Goal: Task Accomplishment & Management: Complete application form

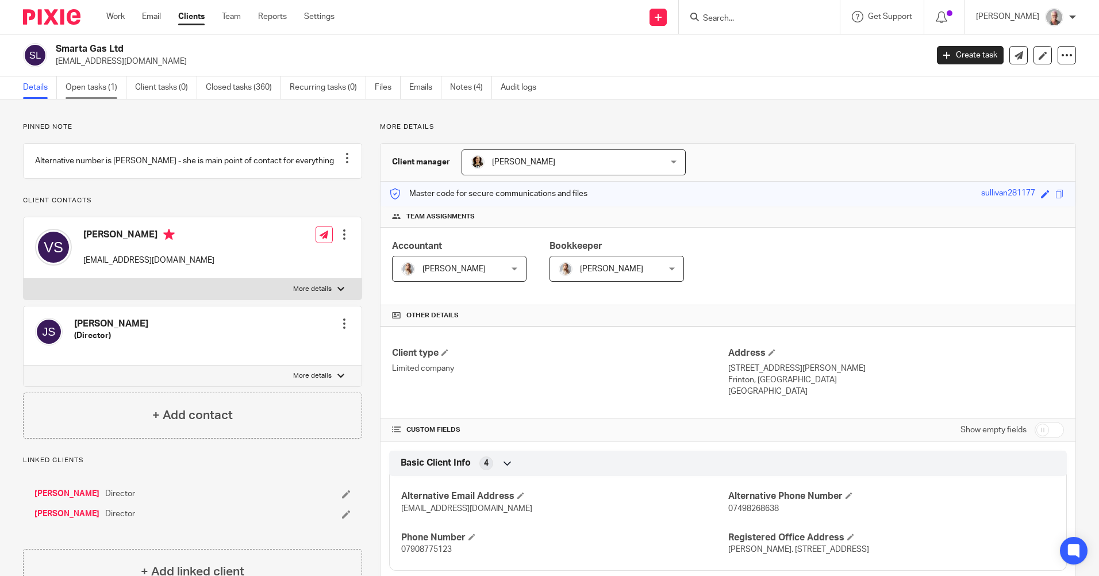
click at [91, 89] on link "Open tasks (1)" at bounding box center [96, 87] width 61 height 22
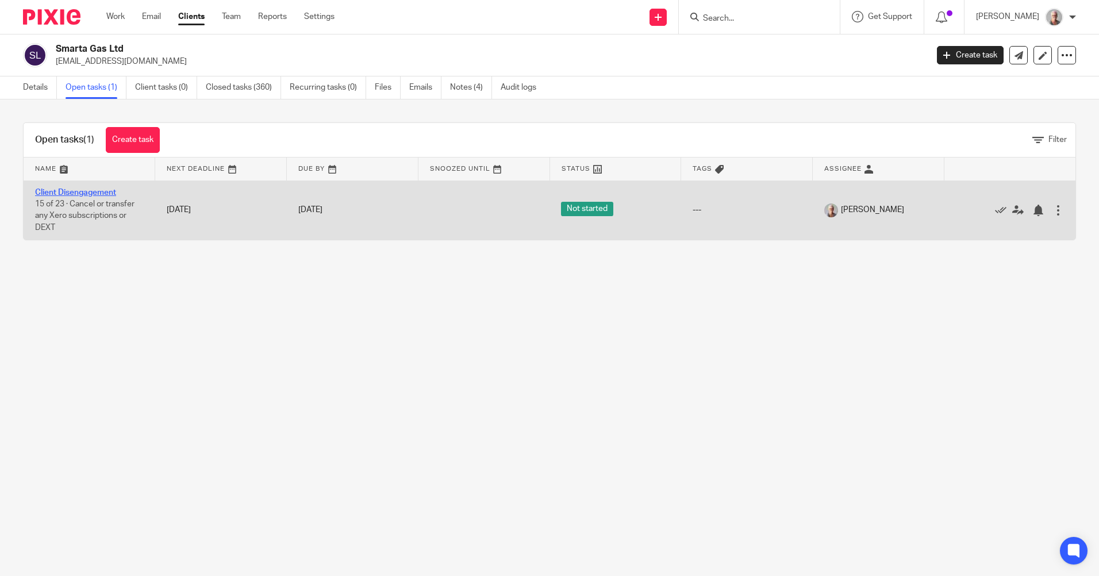
click at [89, 193] on link "Client Disengagement" at bounding box center [75, 193] width 81 height 8
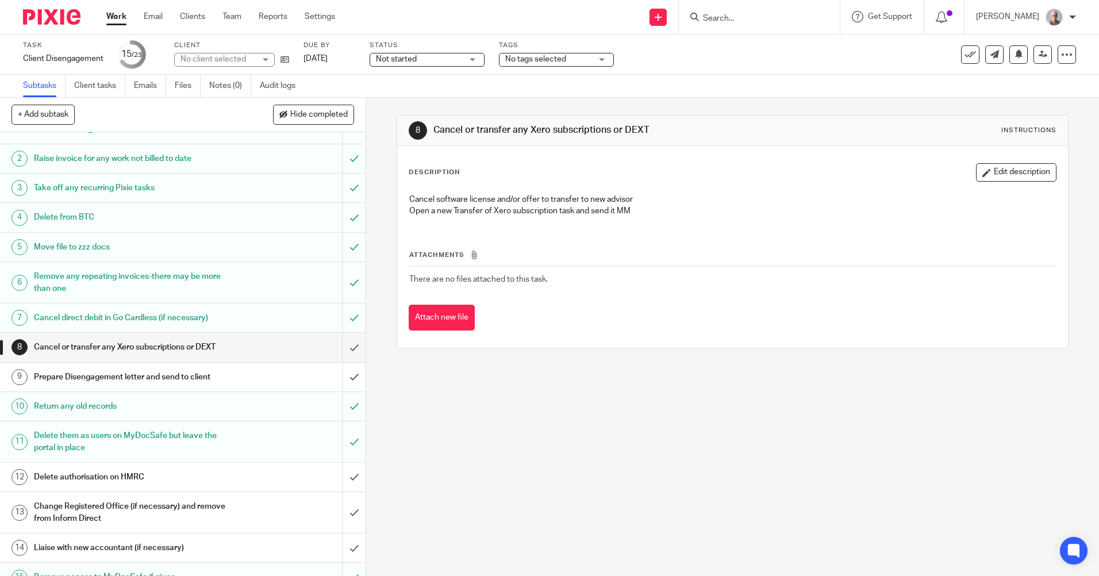
scroll to position [57, 0]
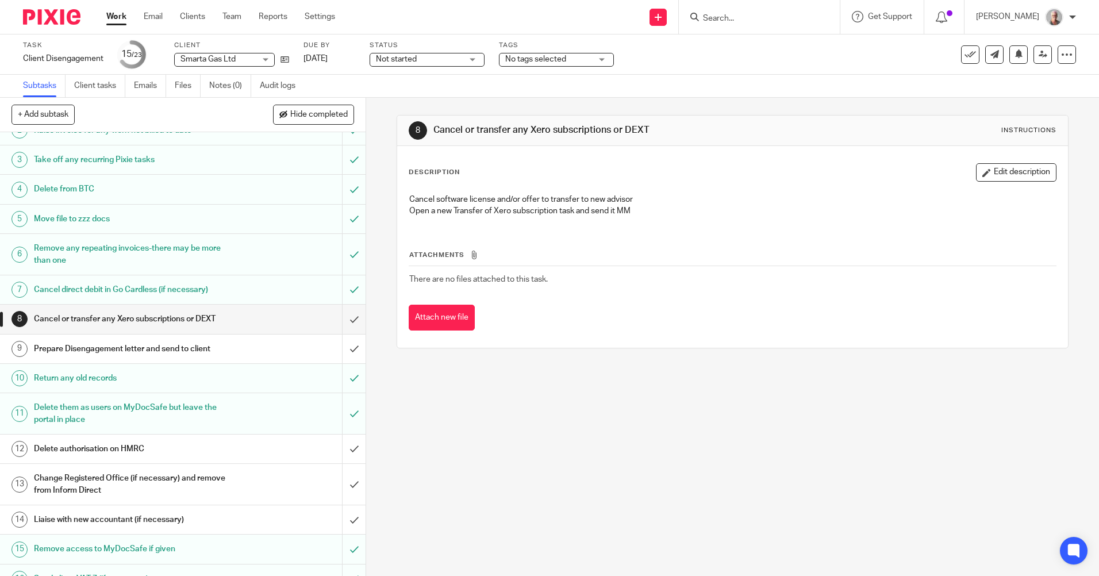
click at [129, 351] on h1 "Prepare Disengagement letter and send to client" at bounding box center [133, 348] width 198 height 17
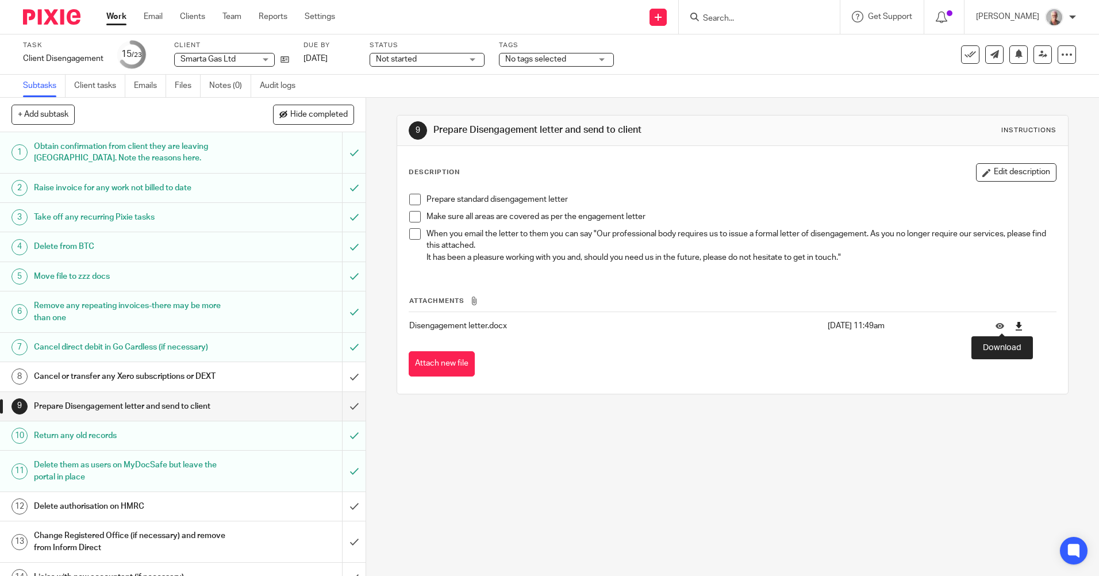
click at [1015, 327] on icon at bounding box center [1019, 326] width 9 height 9
click at [342, 402] on input "submit" at bounding box center [183, 406] width 366 height 29
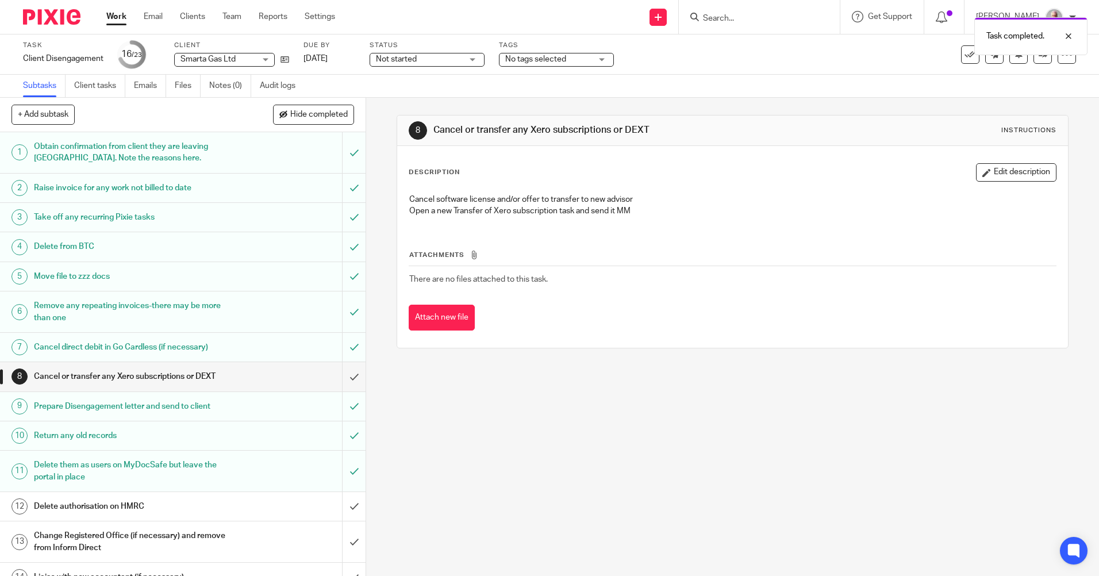
click at [110, 410] on h1 "Prepare Disengagement letter and send to client" at bounding box center [133, 406] width 198 height 17
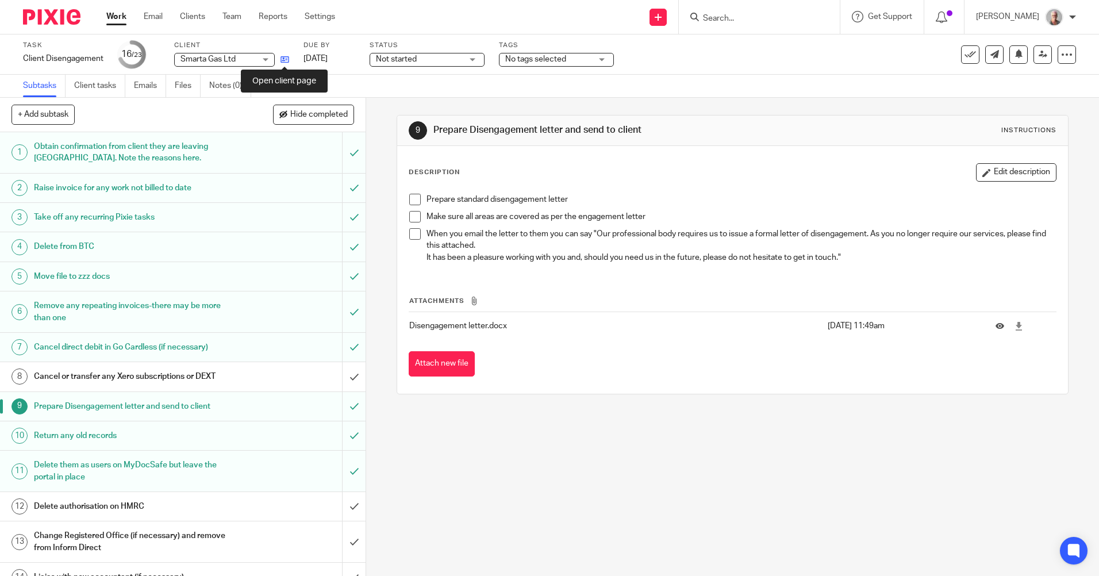
click at [285, 60] on icon at bounding box center [285, 59] width 9 height 9
click at [412, 202] on span at bounding box center [414, 199] width 11 height 11
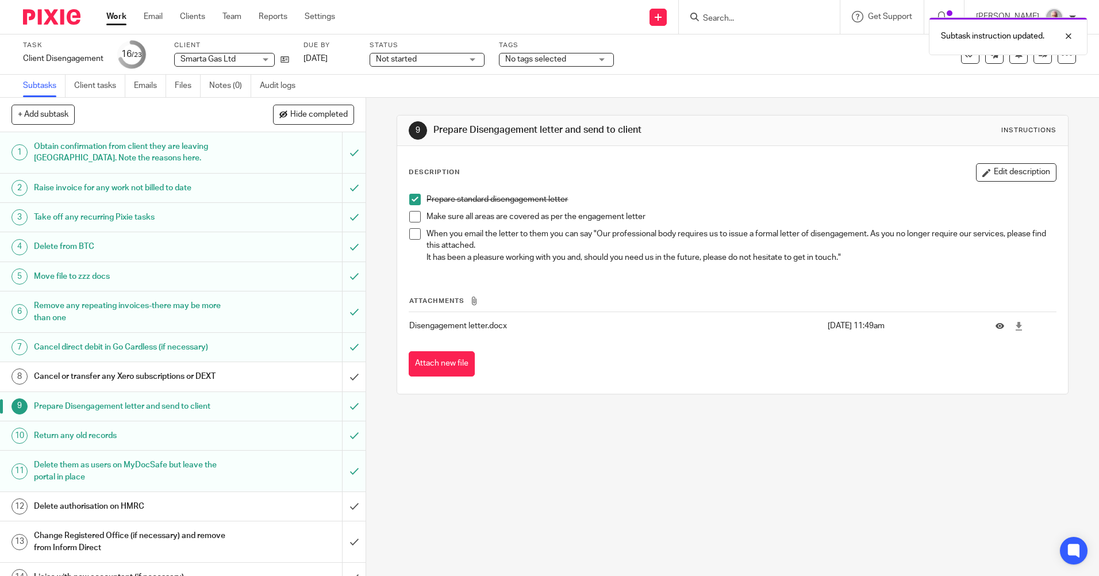
click at [412, 218] on span at bounding box center [414, 216] width 11 height 11
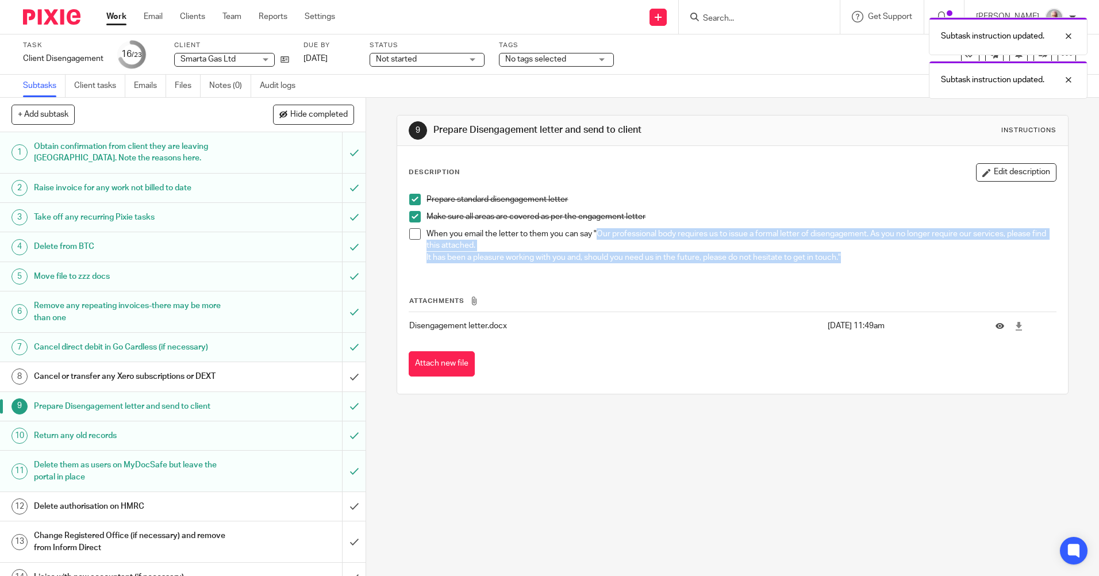
drag, startPoint x: 596, startPoint y: 234, endPoint x: 885, endPoint y: 262, distance: 290.5
click at [885, 262] on div "When you email the letter to them you can say "Our professional body requires u…" at bounding box center [741, 245] width 629 height 35
copy div "Our professional body requires us to issue a formal letter of disengagement. As…"
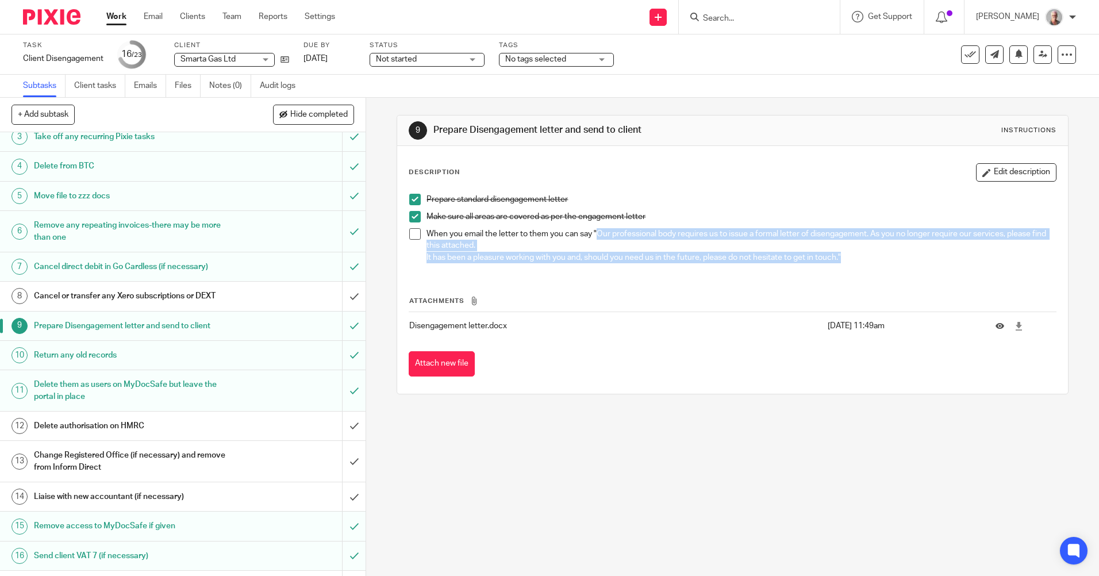
scroll to position [115, 0]
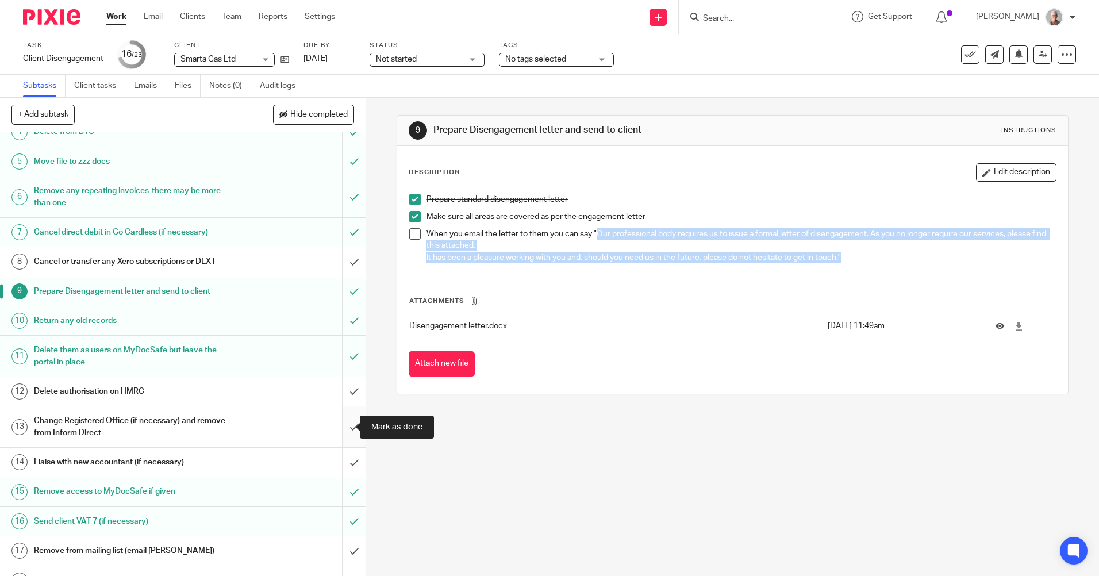
click at [341, 427] on input "submit" at bounding box center [183, 426] width 366 height 41
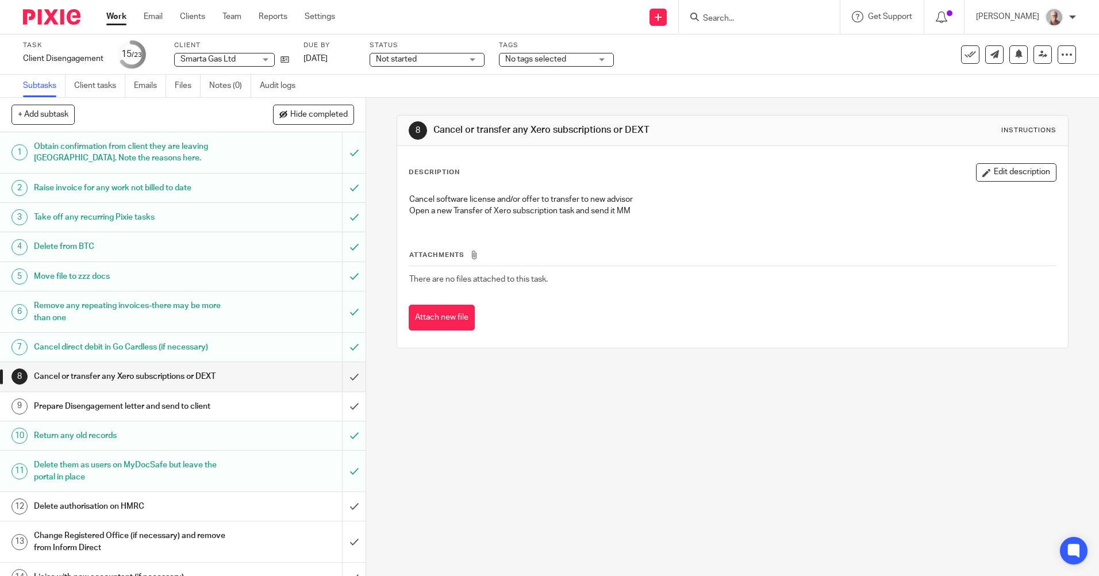
scroll to position [190, 0]
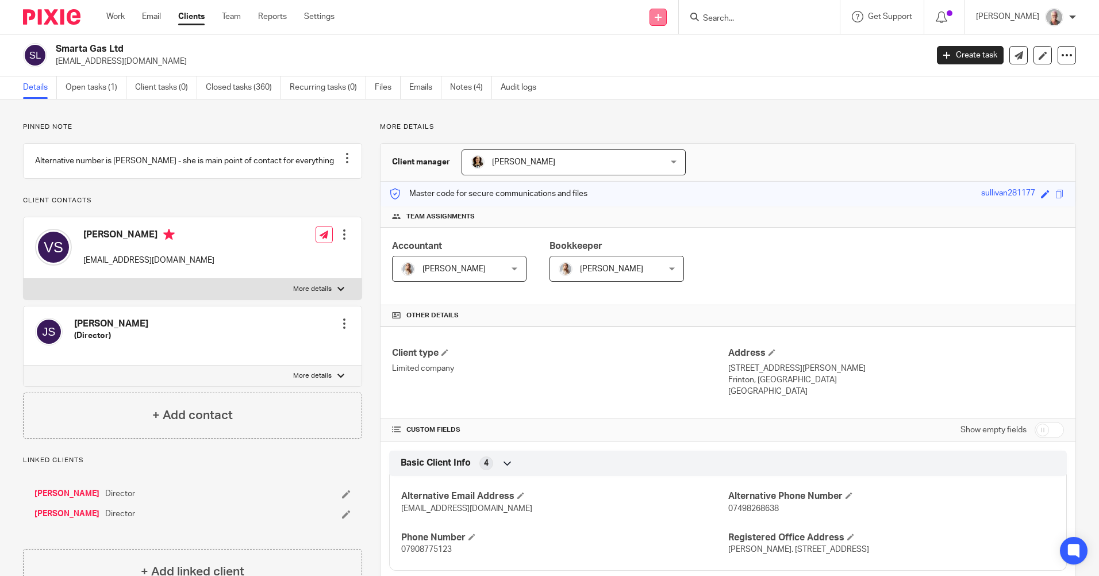
click at [662, 18] on icon at bounding box center [658, 17] width 7 height 7
click at [692, 86] on link "Add client" at bounding box center [687, 87] width 80 height 17
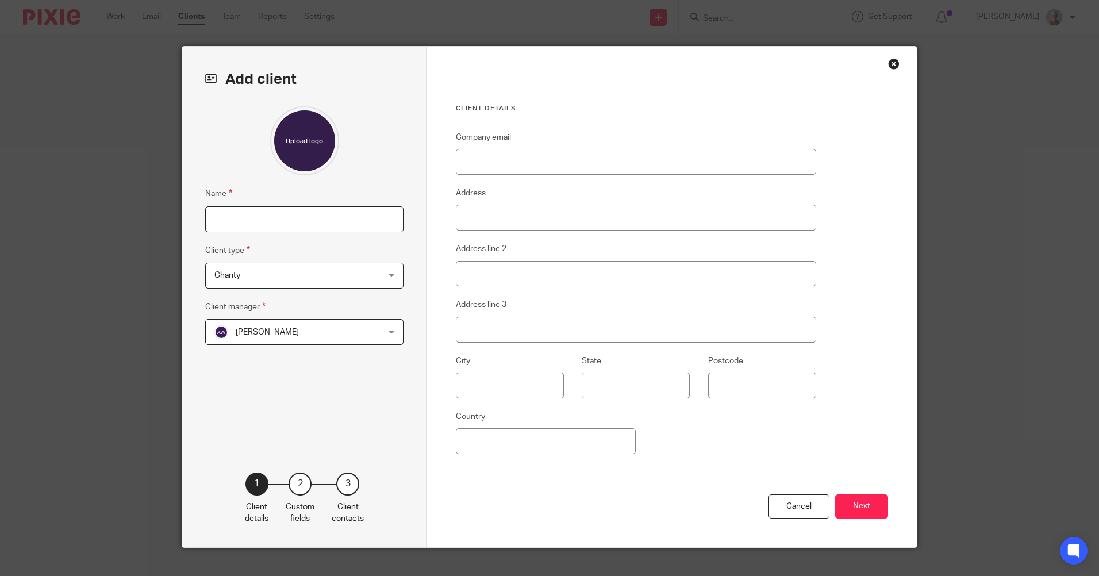
click at [335, 220] on input "Name" at bounding box center [304, 219] width 198 height 26
type input "[PERSON_NAME]"
click at [387, 274] on div "Charity Charity" at bounding box center [304, 276] width 198 height 26
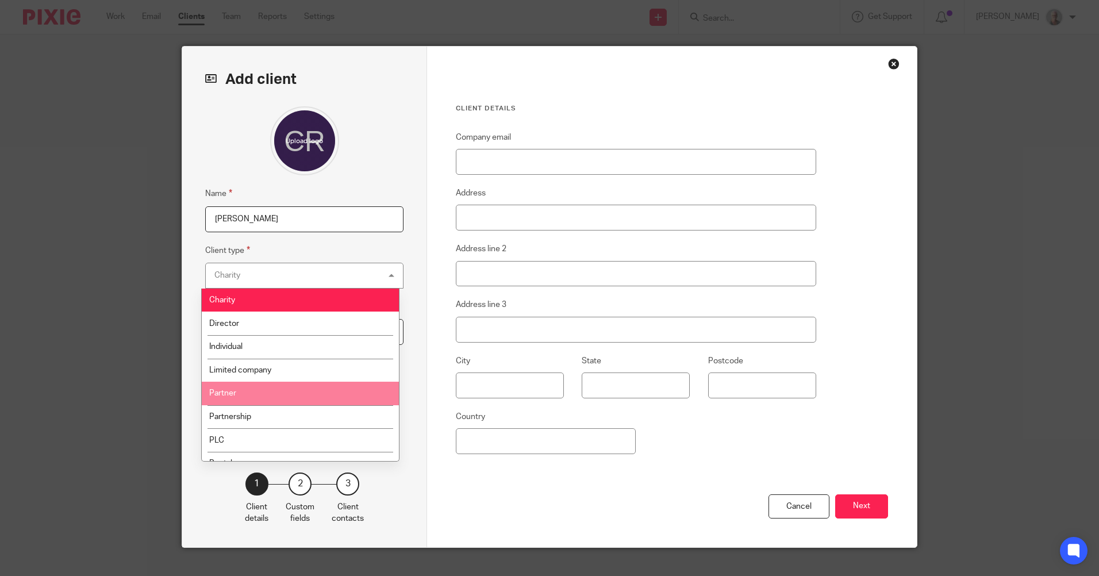
click at [243, 393] on li "Partner" at bounding box center [300, 394] width 197 height 24
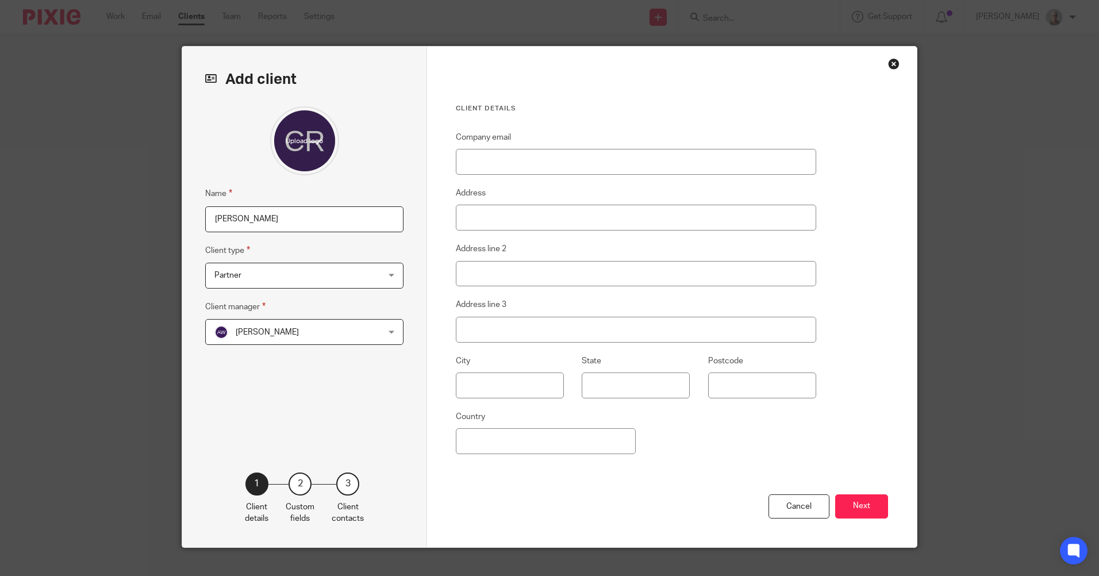
click at [387, 332] on div "[PERSON_NAME] [PERSON_NAME]" at bounding box center [304, 332] width 198 height 26
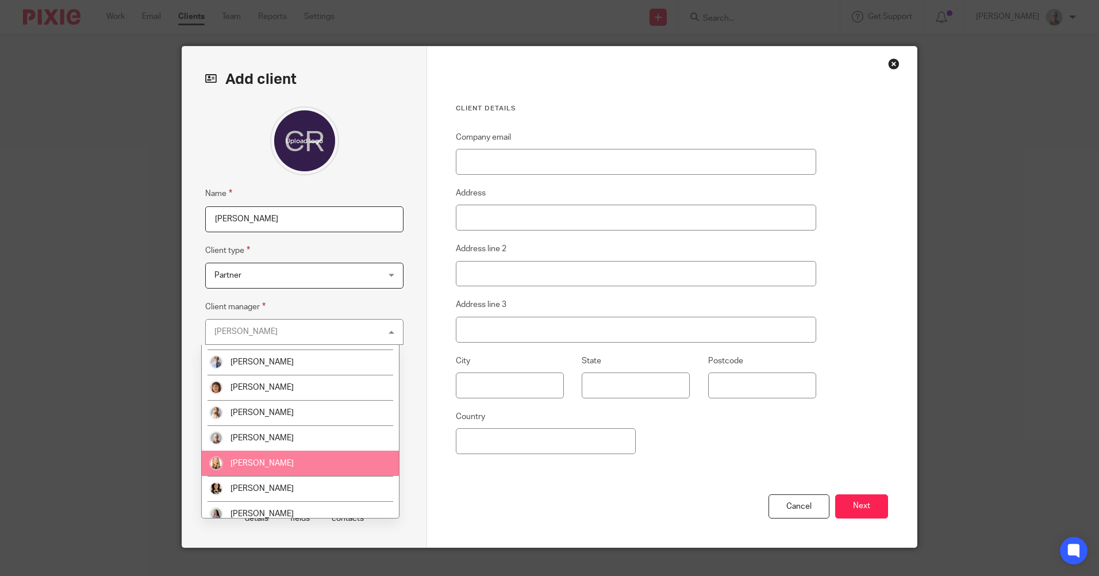
scroll to position [206, 0]
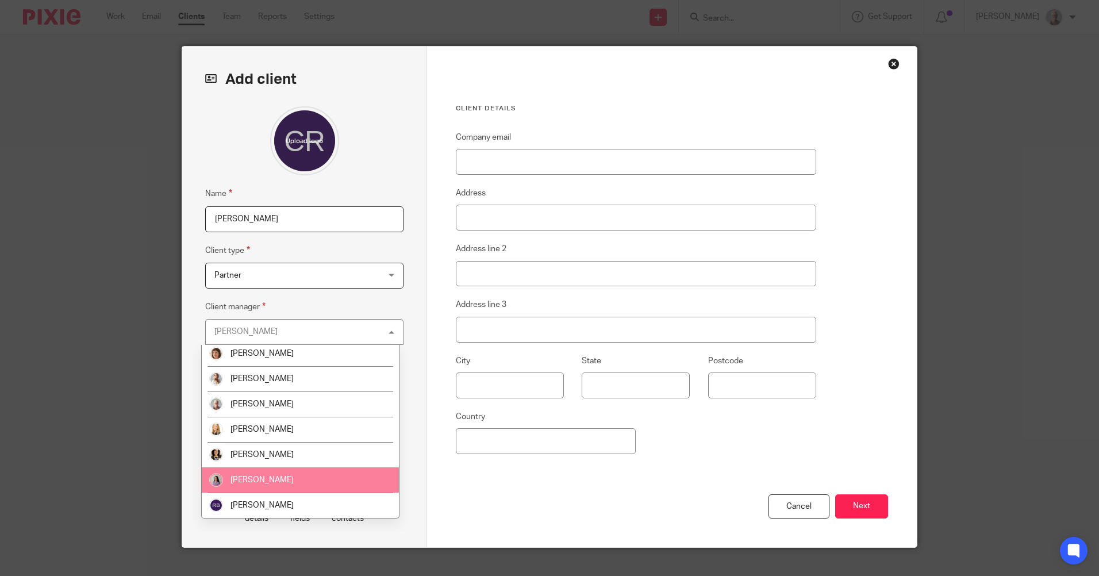
click at [282, 477] on li "[PERSON_NAME]" at bounding box center [300, 479] width 197 height 25
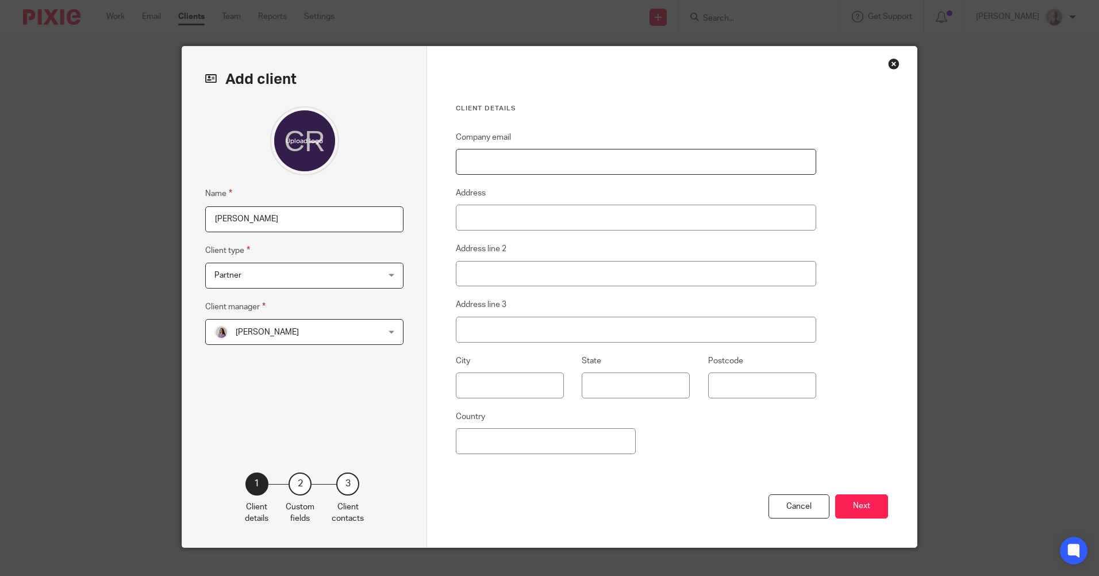
click at [466, 164] on input "Company email" at bounding box center [636, 162] width 360 height 26
type input "[EMAIL_ADDRESS][DOMAIN_NAME]"
click at [477, 222] on input "Address" at bounding box center [636, 218] width 360 height 26
type input "[STREET_ADDRESS]"
click at [482, 390] on input "text" at bounding box center [510, 386] width 108 height 26
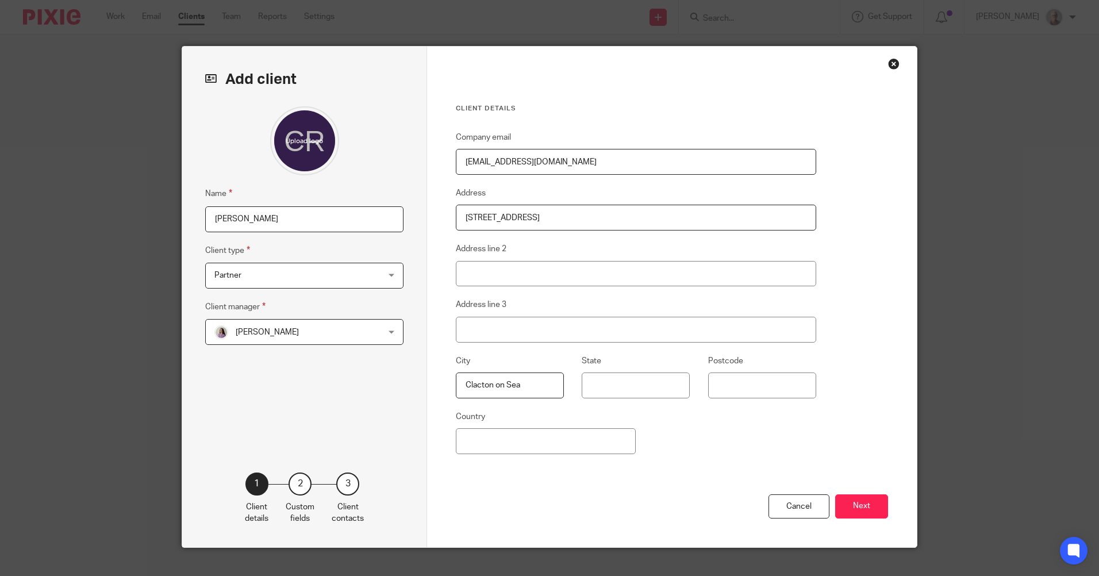
type input "Clacton on Sea"
click at [589, 387] on input "State" at bounding box center [636, 386] width 108 height 26
type input "Essex"
click at [724, 387] on input "Postcode" at bounding box center [762, 386] width 108 height 26
type input "CO15 4DU"
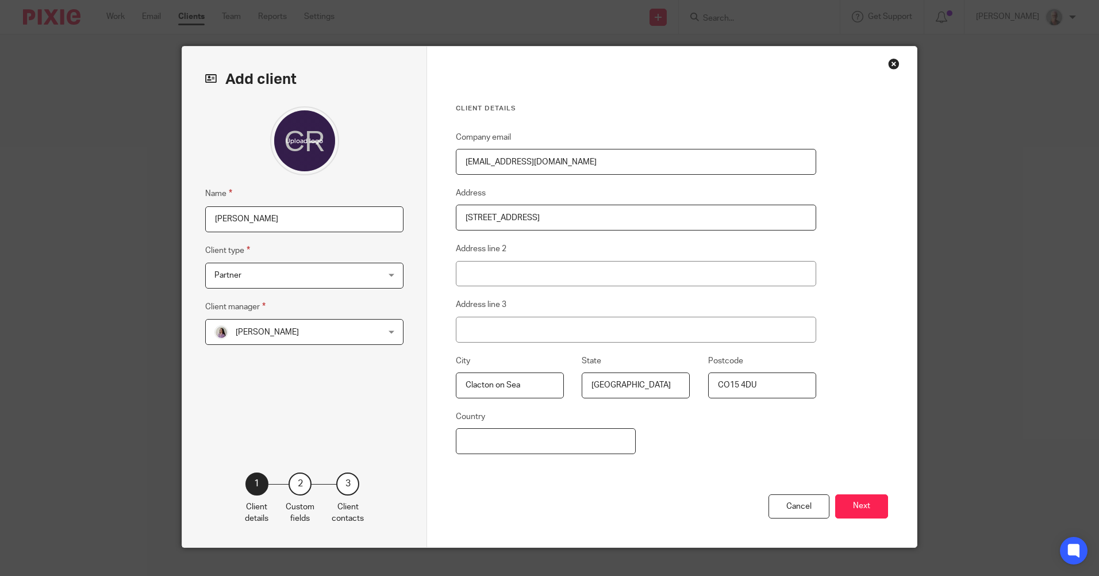
click at [540, 443] on input "Country" at bounding box center [546, 441] width 180 height 26
type input "[GEOGRAPHIC_DATA]"
click at [863, 510] on button "Next" at bounding box center [861, 506] width 53 height 25
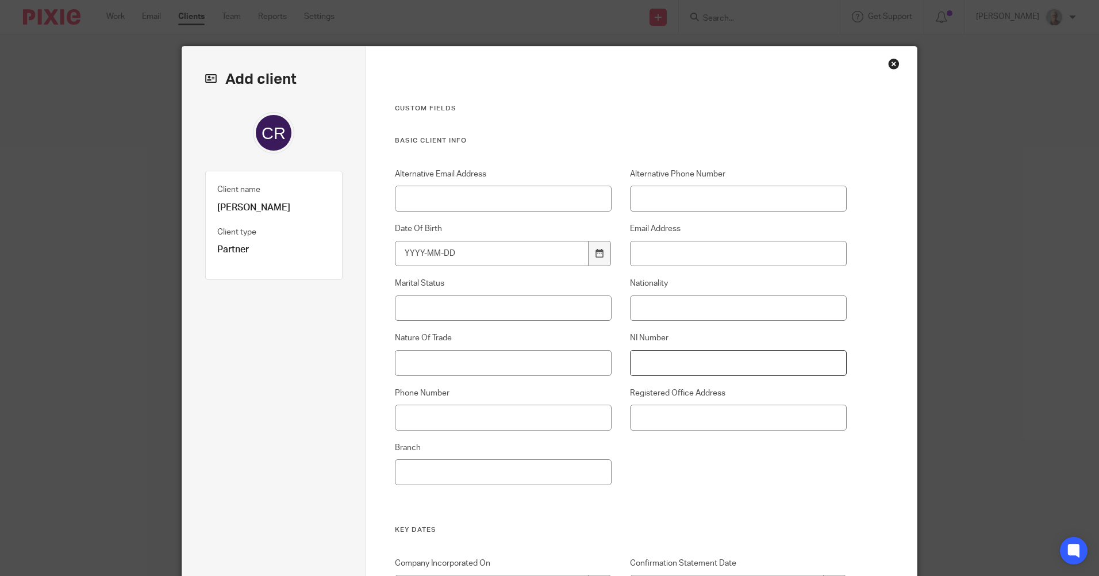
click at [643, 364] on input "NI Number" at bounding box center [738, 363] width 217 height 26
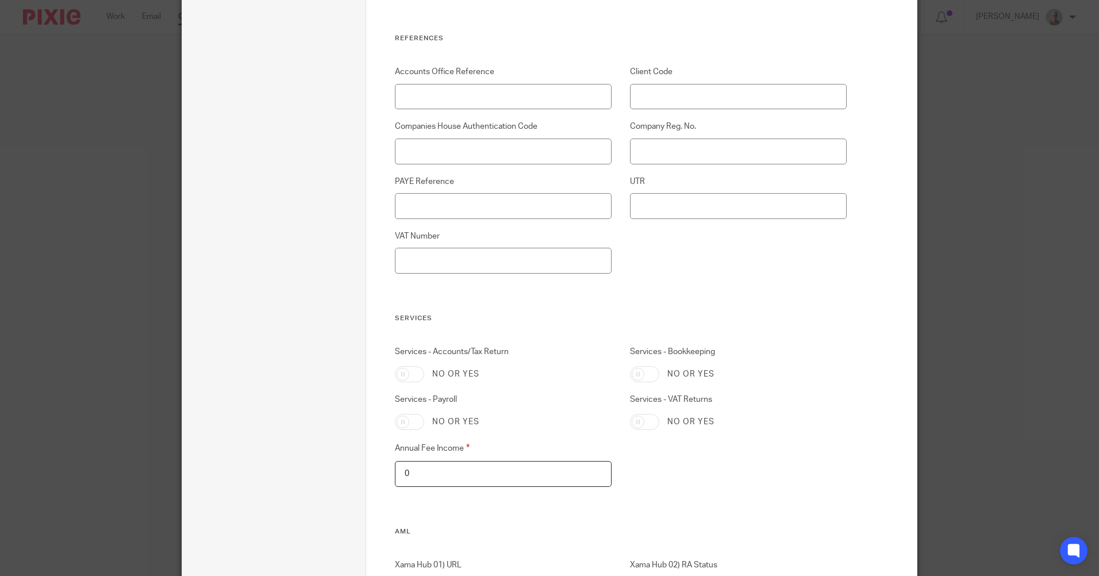
scroll to position [805, 0]
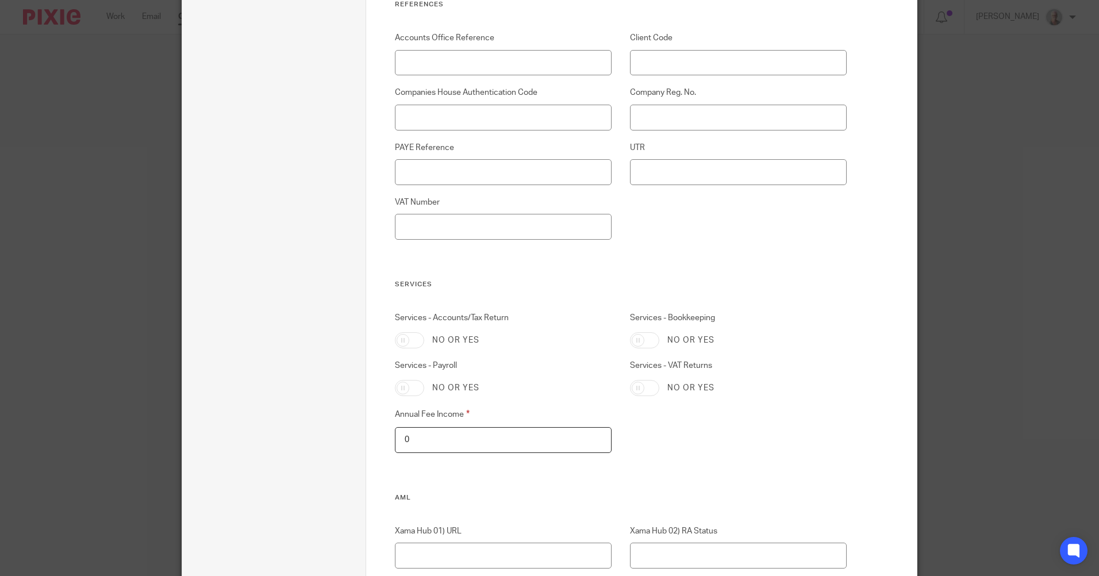
type input "NT963575D"
click at [399, 339] on input "Services - Accounts/Tax Return" at bounding box center [409, 340] width 29 height 16
checkbox input "true"
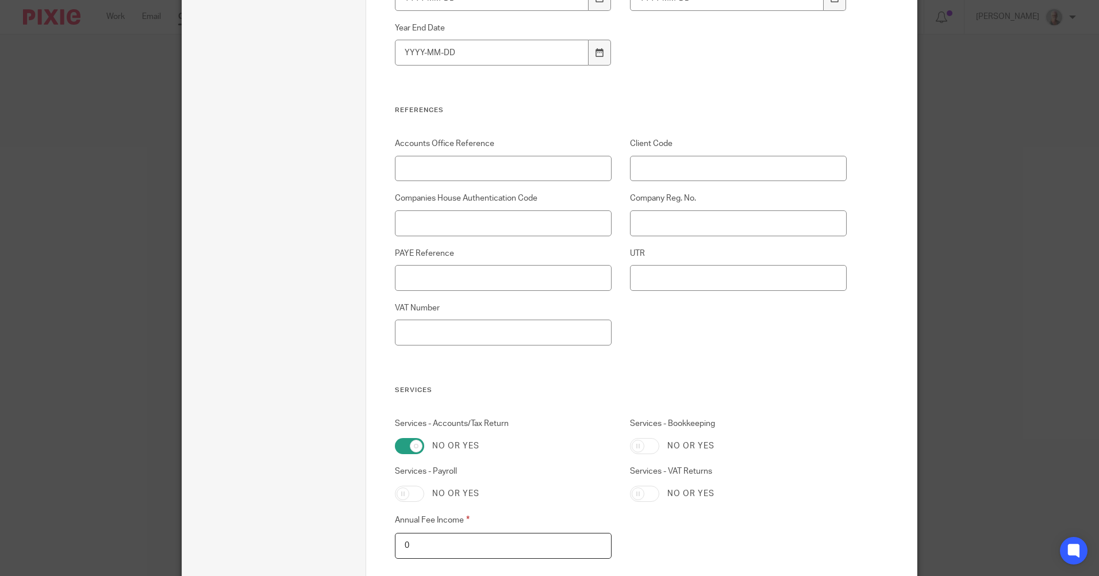
scroll to position [697, 0]
click at [633, 275] on input "UTR" at bounding box center [738, 280] width 217 height 26
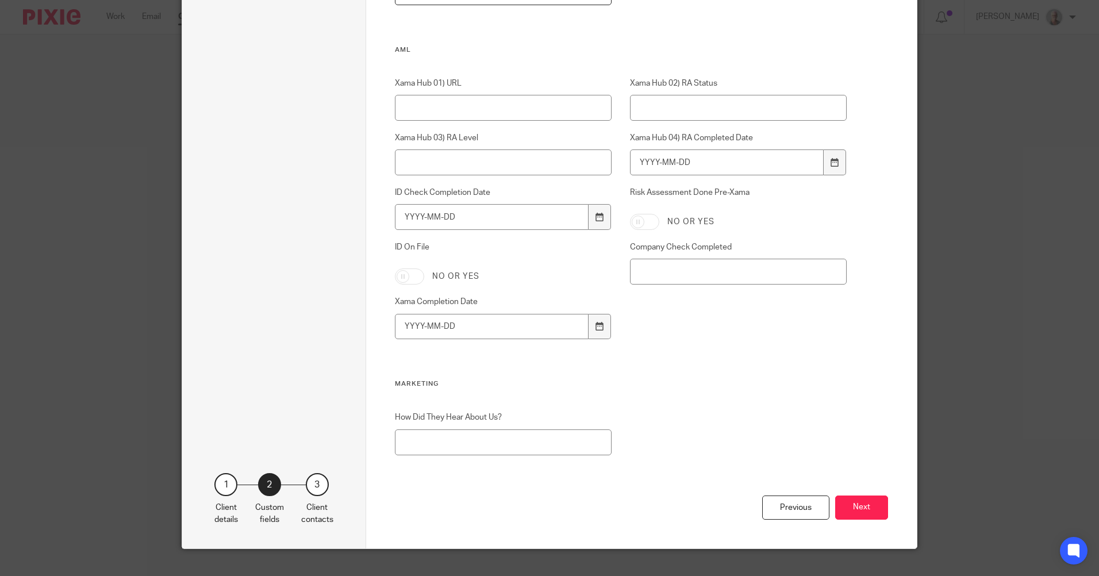
scroll to position [1272, 0]
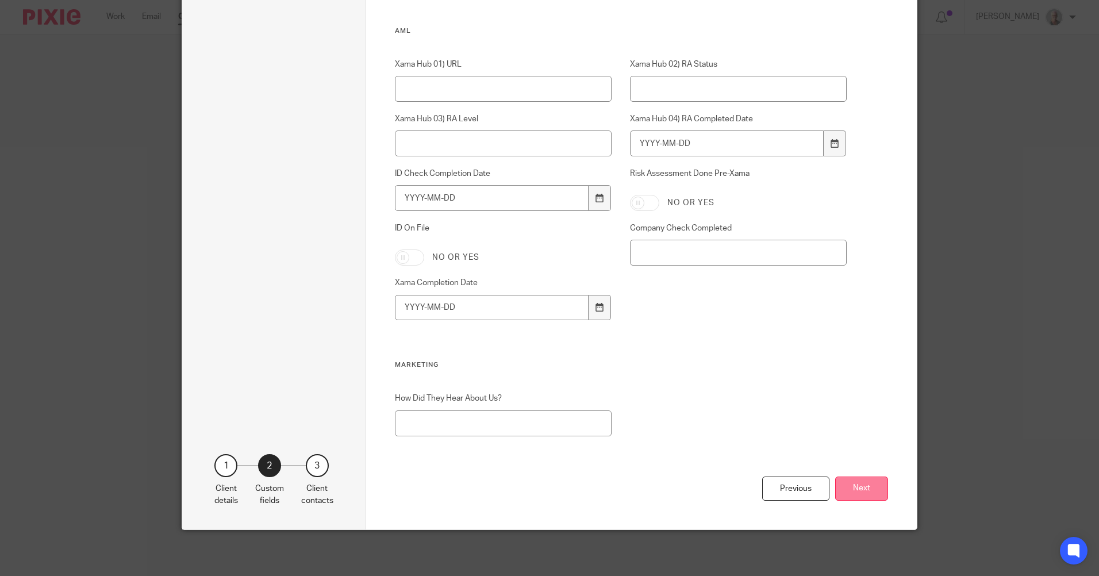
type input "1561258934"
click at [869, 492] on button "Next" at bounding box center [861, 489] width 53 height 25
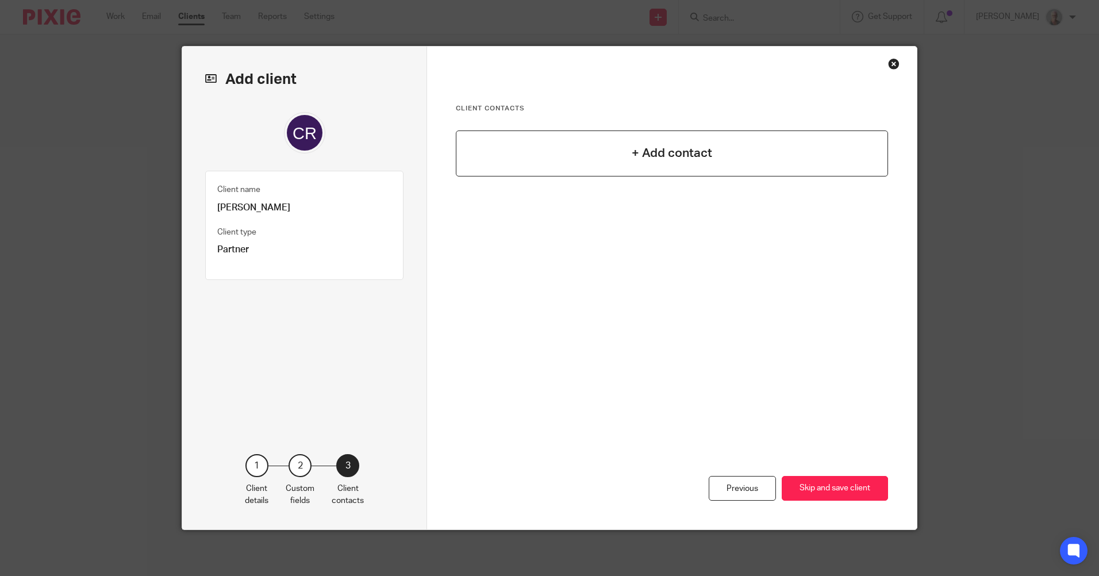
click at [681, 168] on div "+ Add contact" at bounding box center [672, 153] width 432 height 46
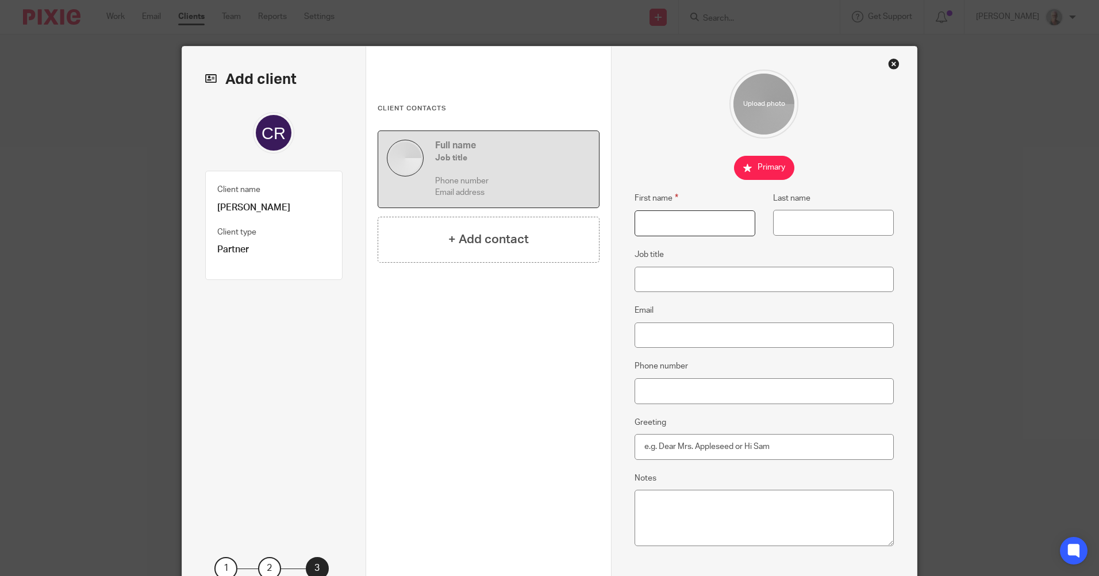
click at [639, 224] on input "First name" at bounding box center [695, 223] width 121 height 26
type input "Chris"
click at [822, 230] on input "Last name" at bounding box center [833, 223] width 121 height 26
type input "Russel"
click at [663, 339] on input "Email" at bounding box center [765, 335] width 260 height 26
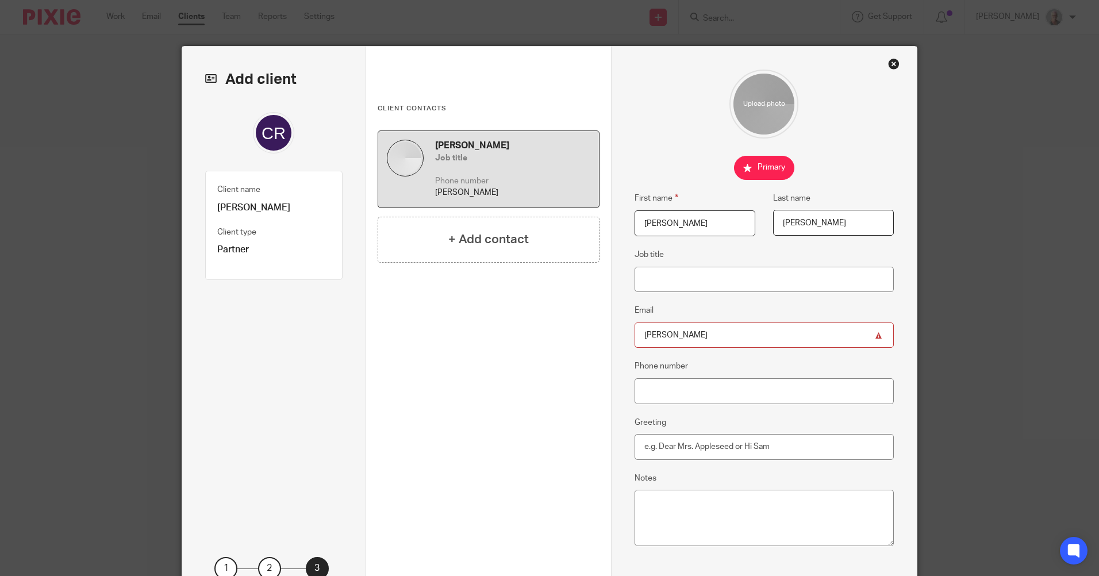
type input "[EMAIL_ADDRESS][DOMAIN_NAME]"
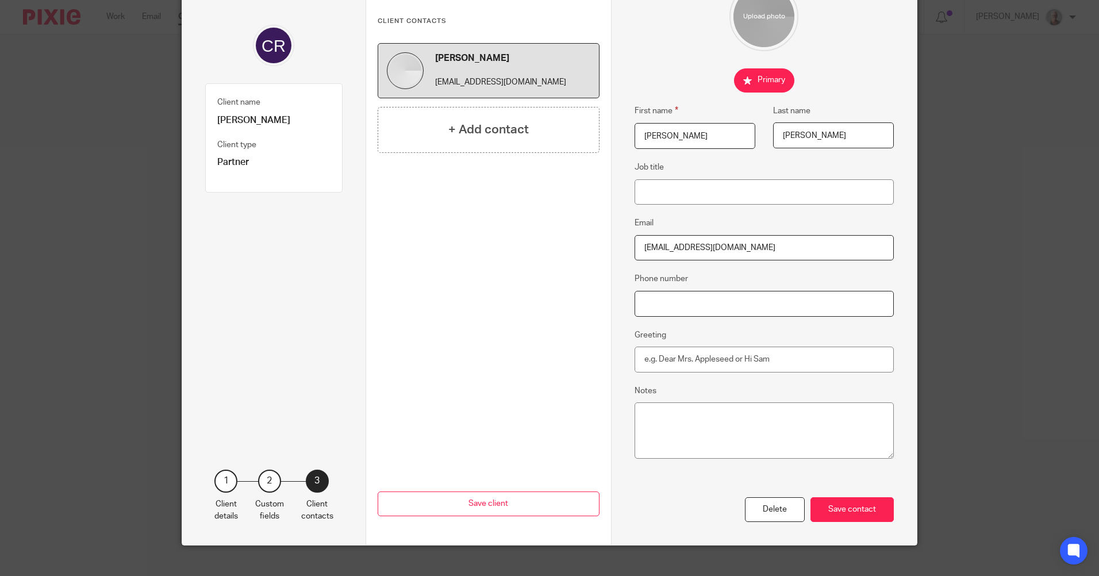
scroll to position [103, 0]
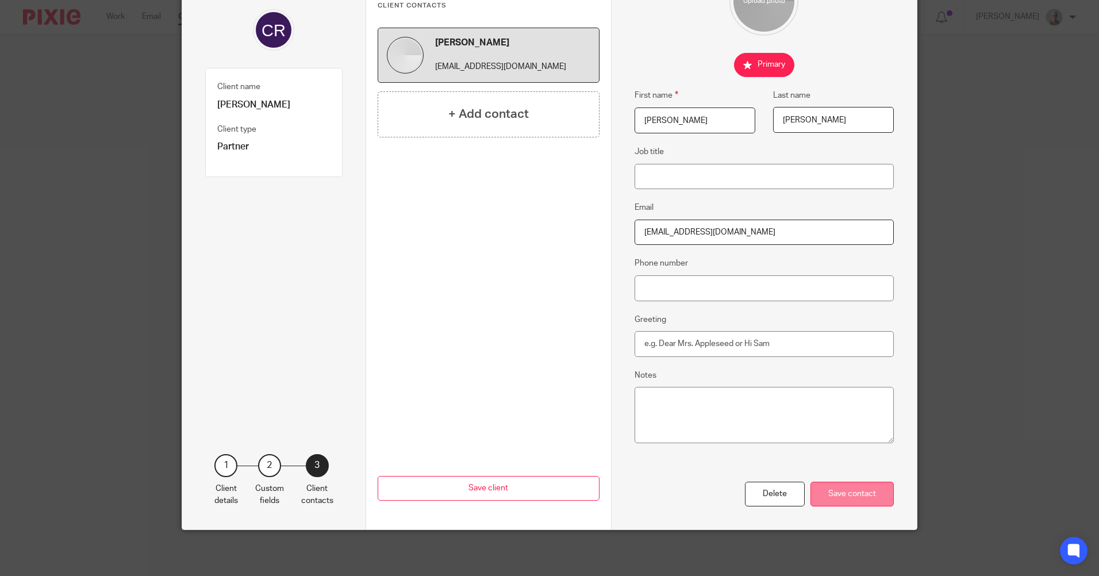
click at [854, 499] on div "Save contact" at bounding box center [852, 494] width 83 height 25
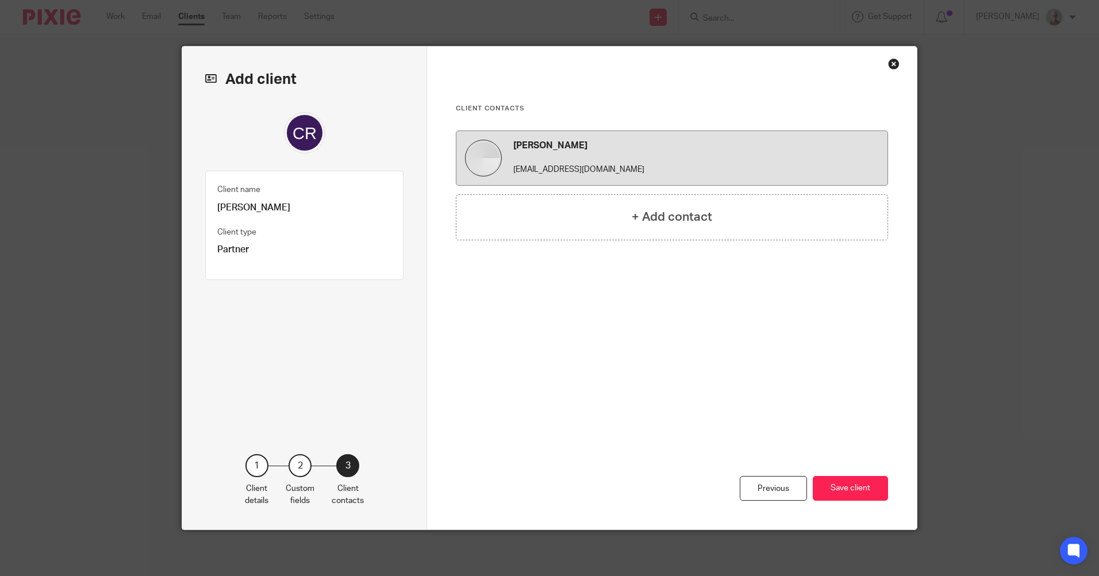
click at [563, 144] on h4 "Chris Russel" at bounding box center [696, 146] width 366 height 12
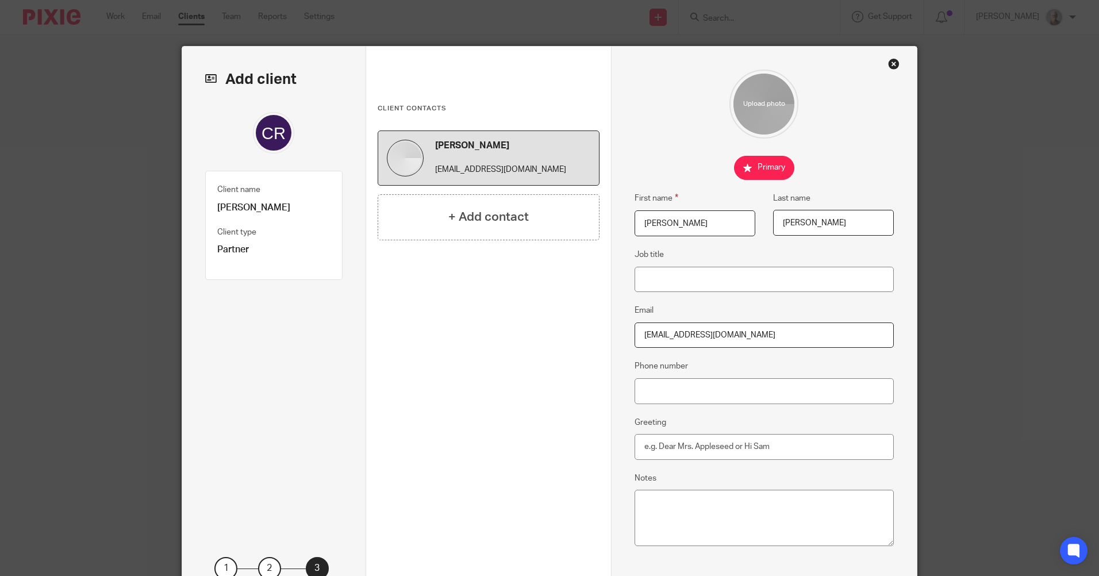
click at [802, 222] on input "Russel" at bounding box center [833, 223] width 121 height 26
type input "Russell"
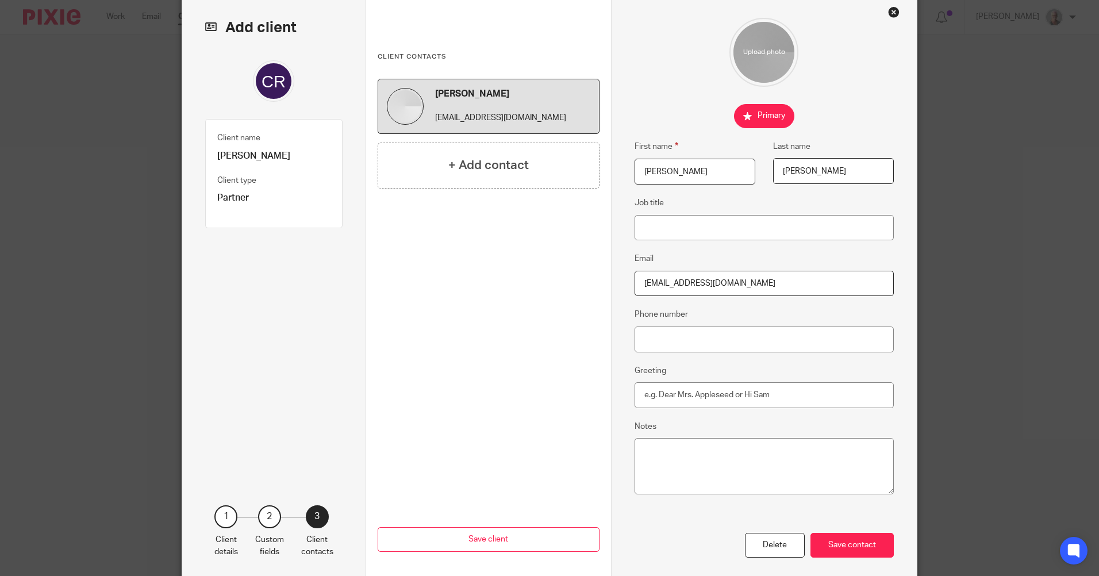
scroll to position [103, 0]
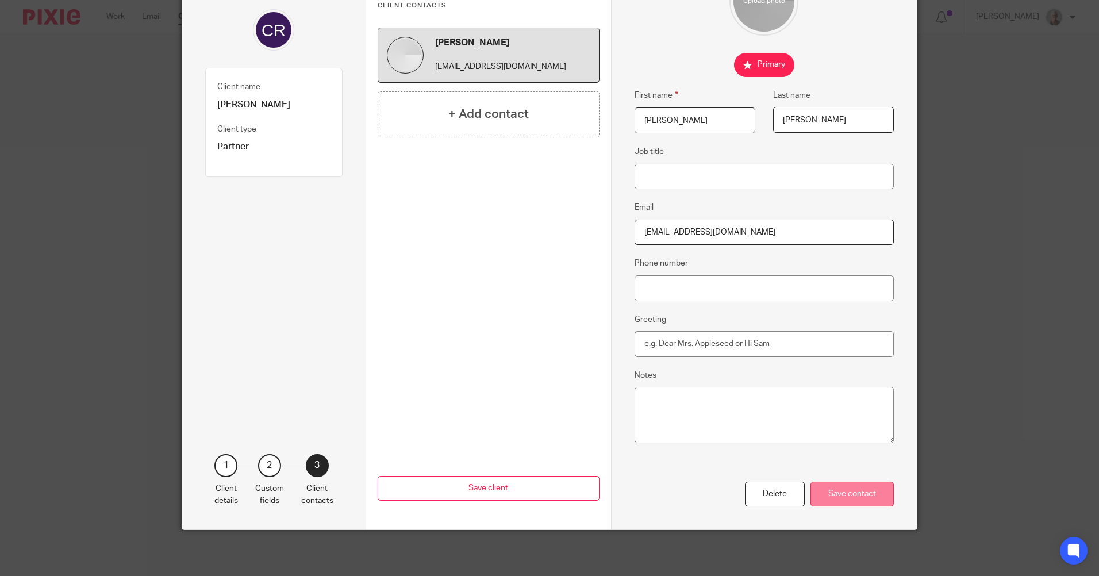
click at [853, 497] on div "Save contact" at bounding box center [852, 494] width 83 height 25
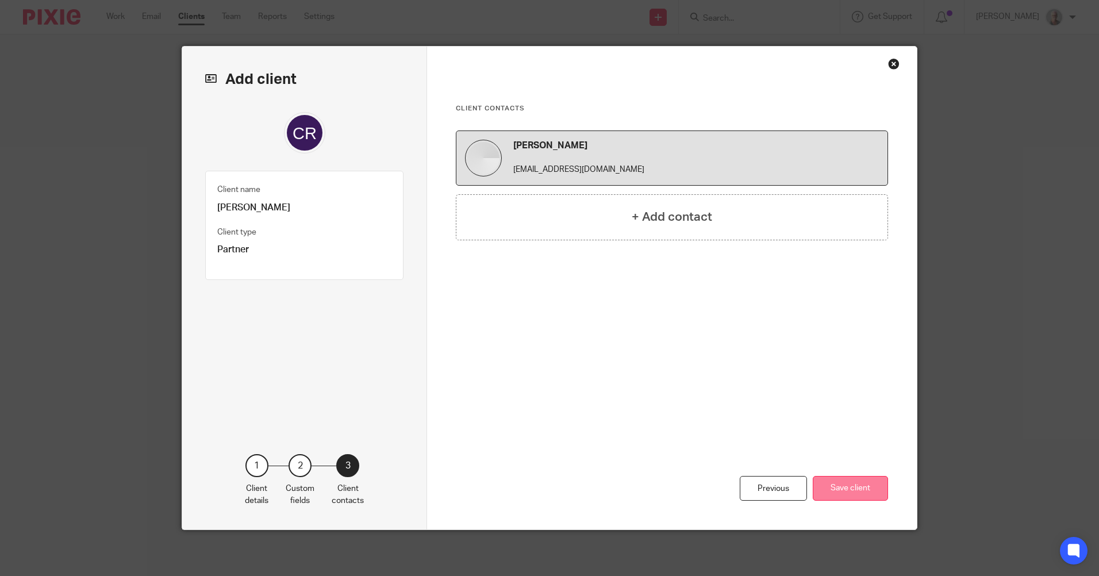
click at [847, 489] on button "Save client" at bounding box center [850, 488] width 75 height 25
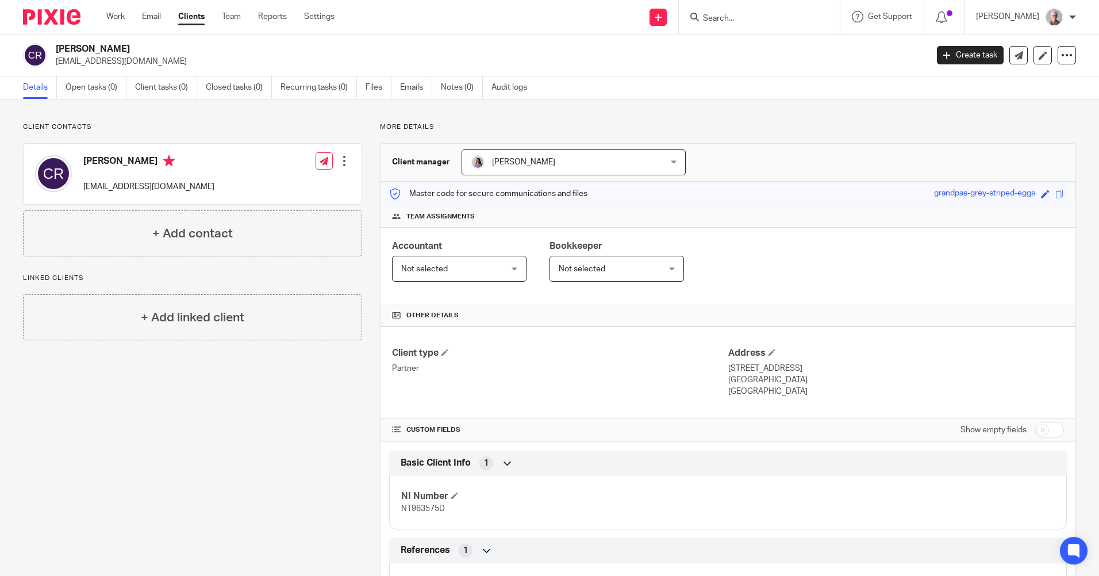
click at [738, 12] on form at bounding box center [763, 17] width 122 height 14
click at [738, 20] on input "Search" at bounding box center [753, 19] width 103 height 10
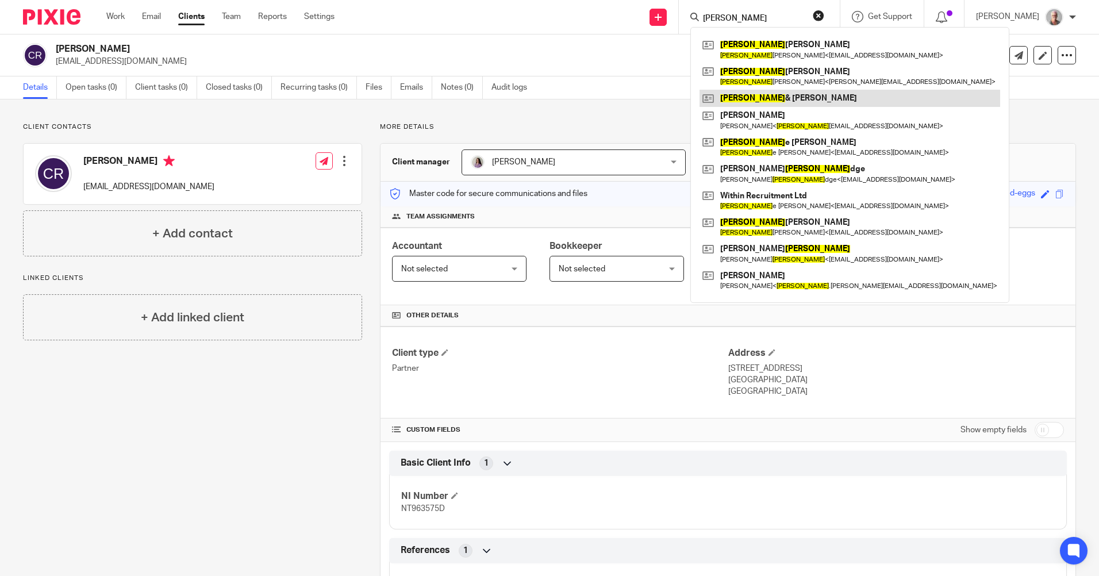
type input "[PERSON_NAME]"
click at [759, 94] on link at bounding box center [850, 98] width 301 height 17
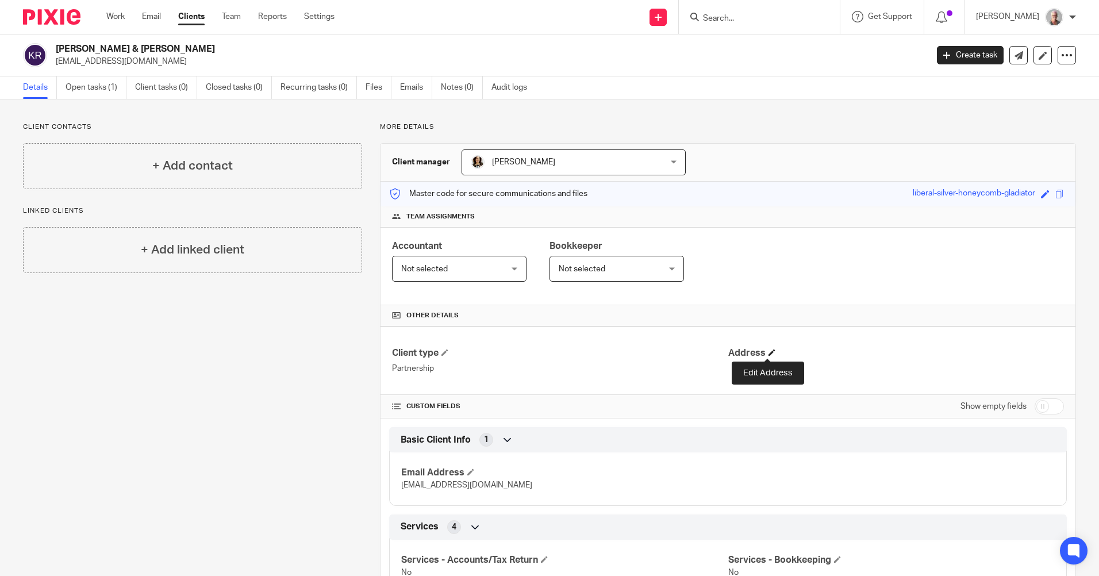
click at [769, 350] on span at bounding box center [772, 352] width 7 height 7
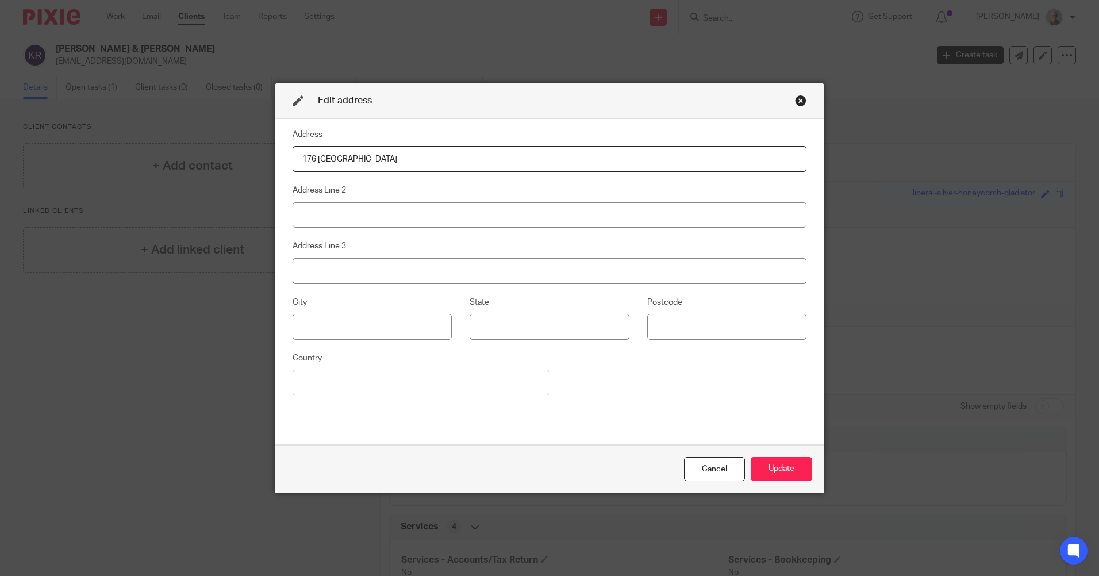
type input "[STREET_ADDRESS]"
type input "Clacton on Sea"
type input "Essex"
type input "CO15 4DU"
type input "[GEOGRAPHIC_DATA]"
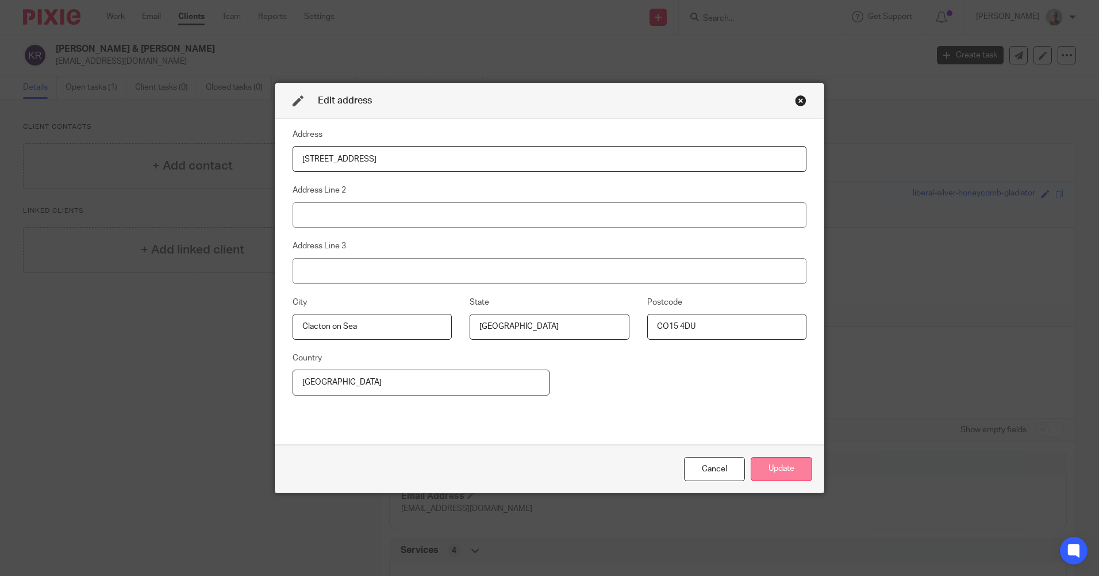
click at [788, 471] on button "Update" at bounding box center [782, 469] width 62 height 25
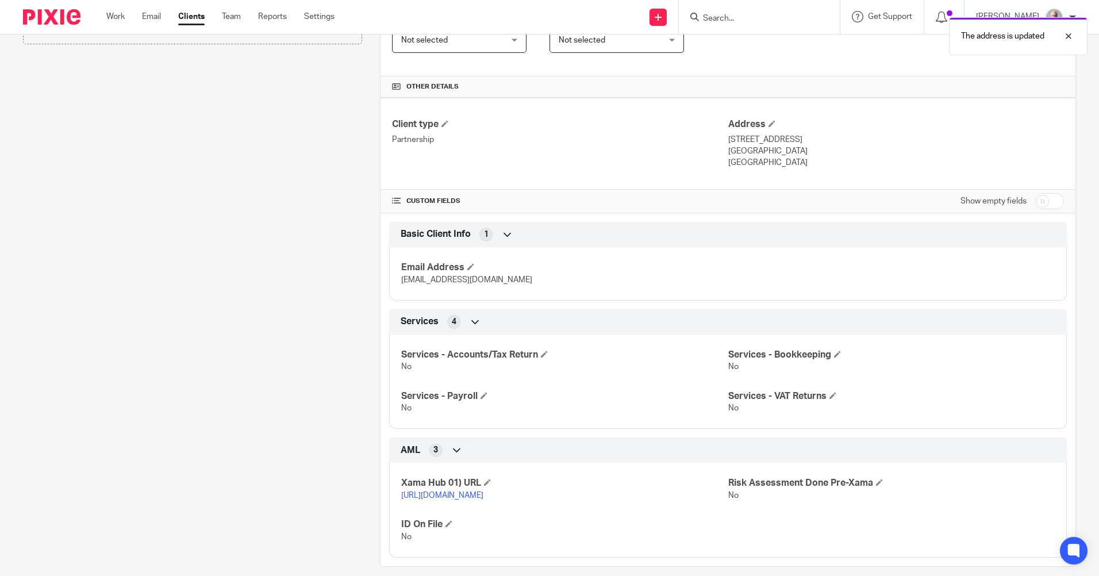
scroll to position [230, 0]
click at [1035, 203] on input "checkbox" at bounding box center [1049, 200] width 29 height 16
checkbox input "true"
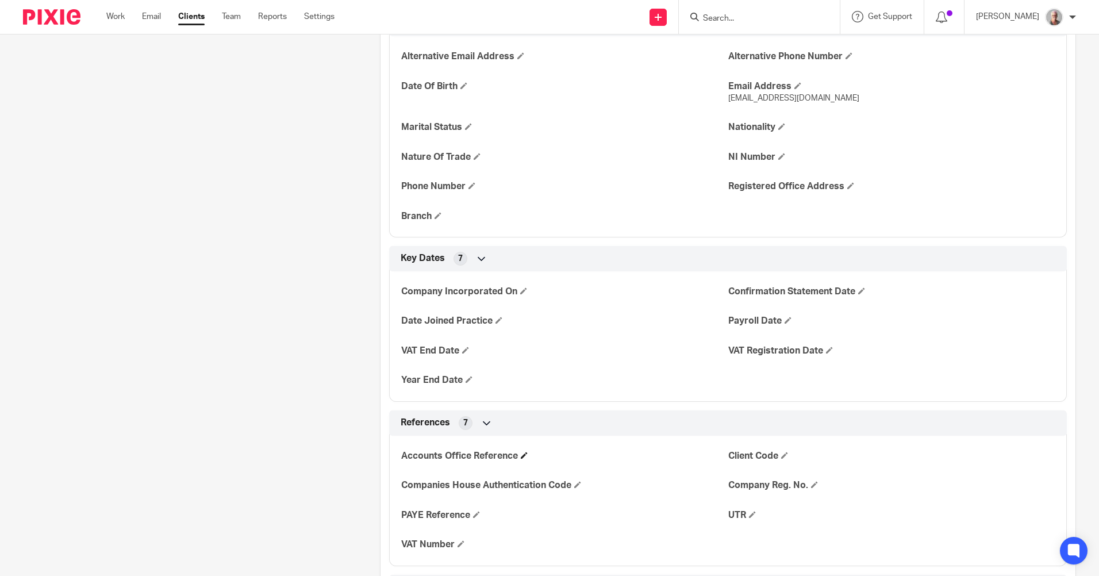
scroll to position [460, 0]
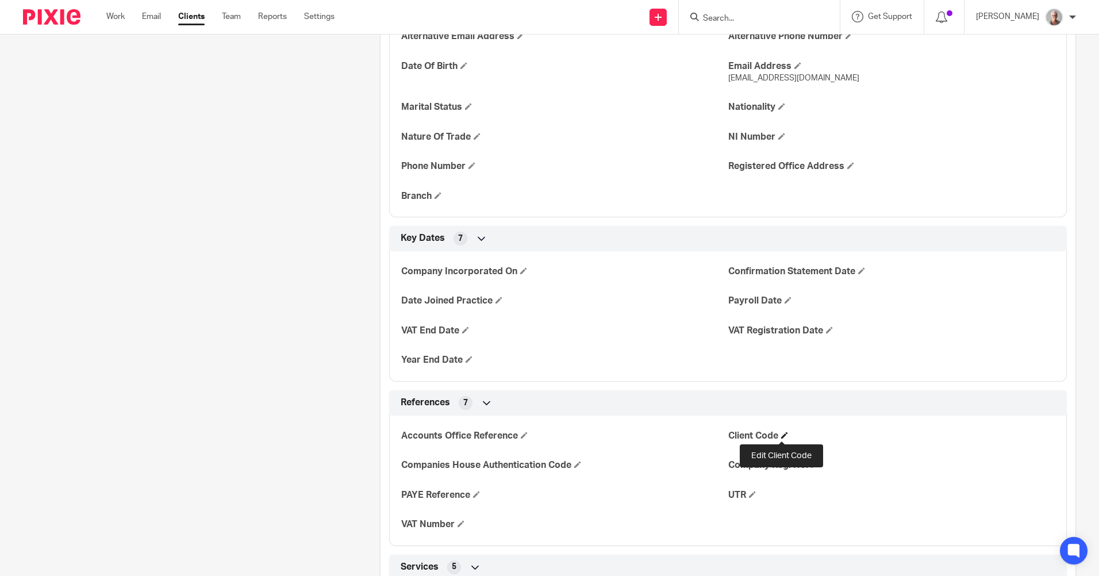
click at [781, 434] on span at bounding box center [784, 435] width 7 height 7
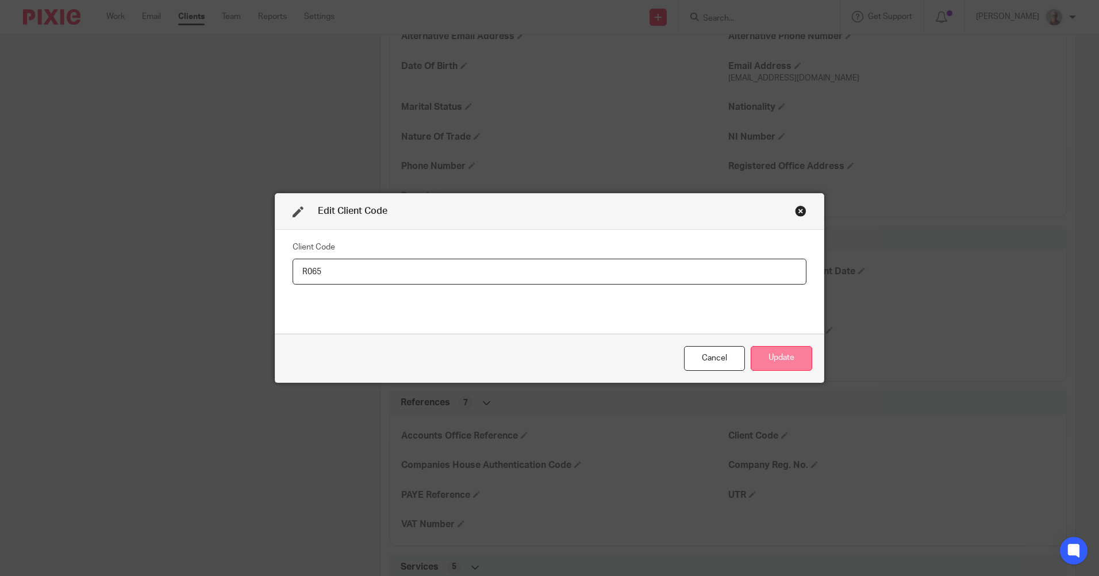
type input "R065"
click at [774, 362] on button "Update" at bounding box center [782, 358] width 62 height 25
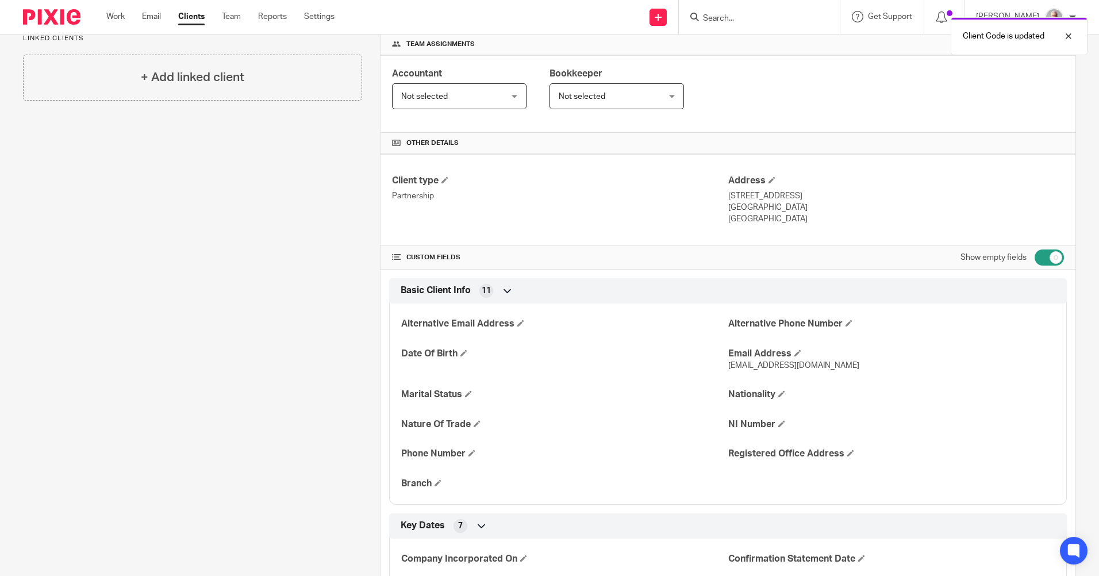
scroll to position [0, 0]
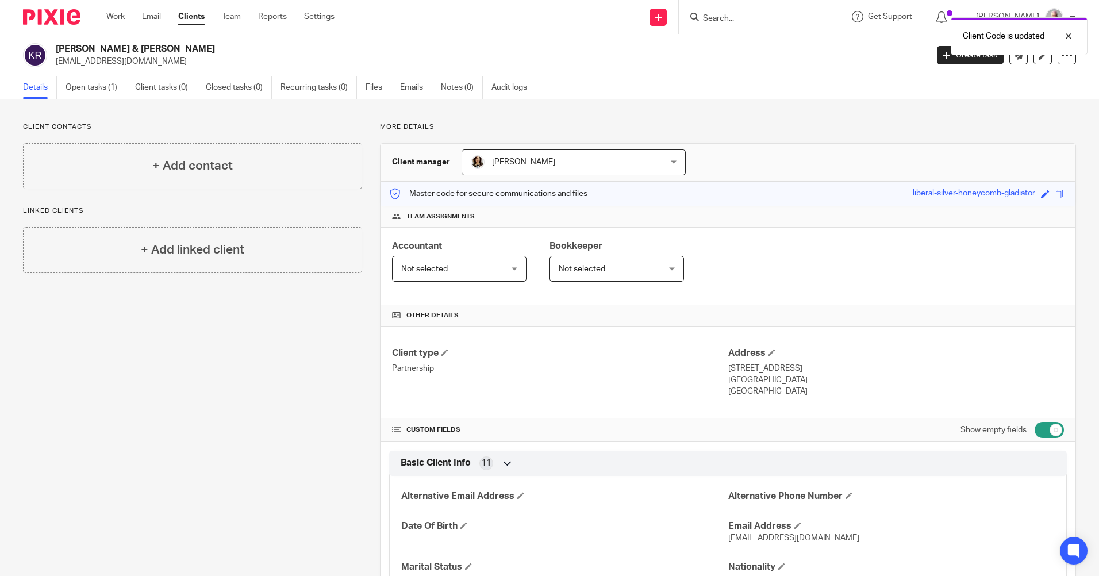
click at [668, 162] on div "Michelle Morris Michelle Morris" at bounding box center [574, 162] width 224 height 26
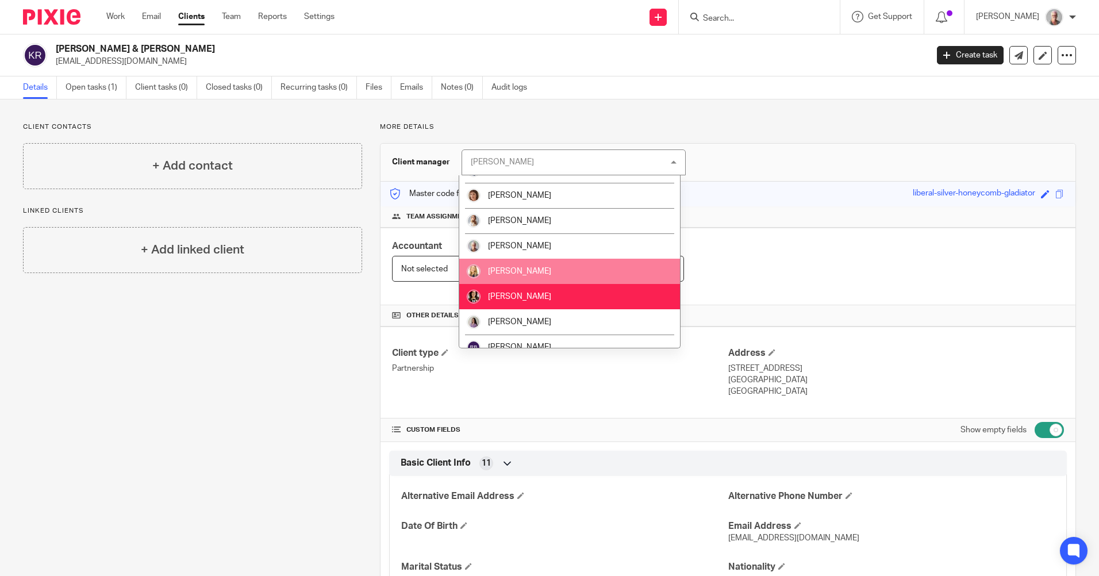
scroll to position [206, 0]
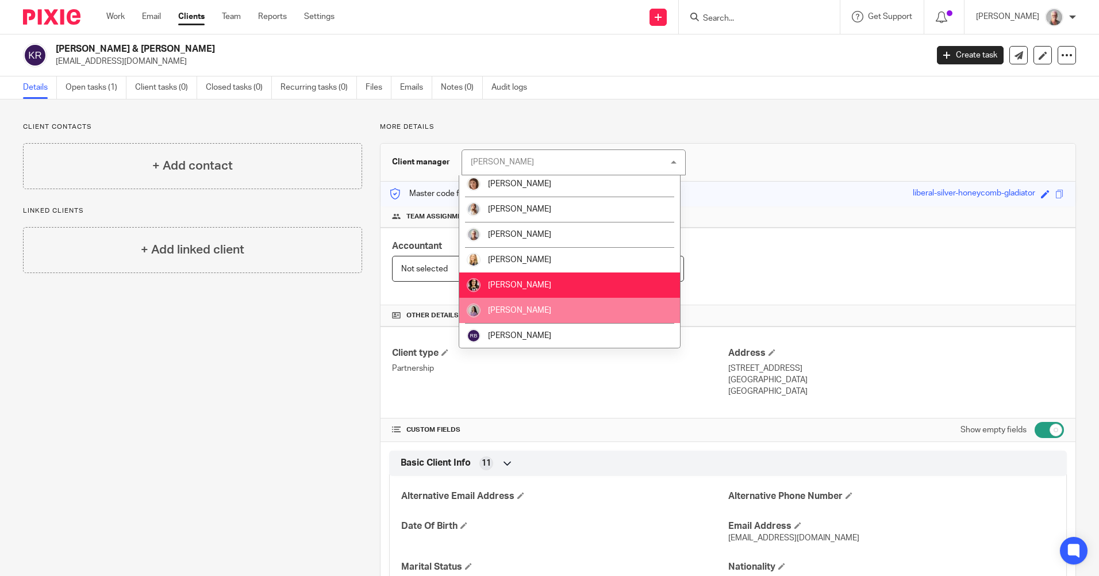
click at [528, 304] on li "Olivia Adams" at bounding box center [569, 310] width 221 height 25
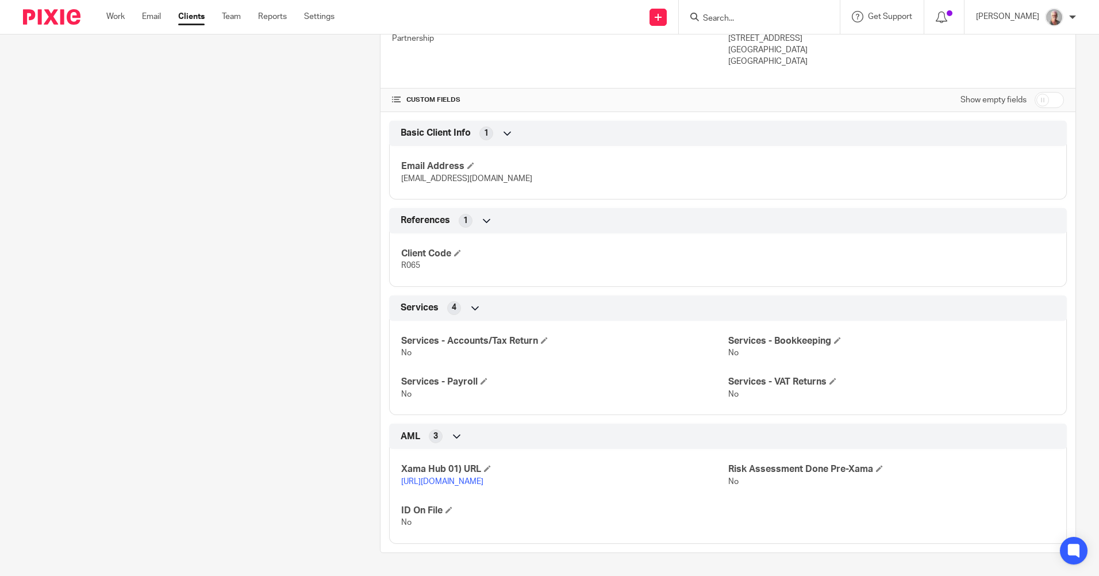
scroll to position [341, 0]
click at [1035, 92] on input "checkbox" at bounding box center [1049, 100] width 29 height 16
checkbox input "true"
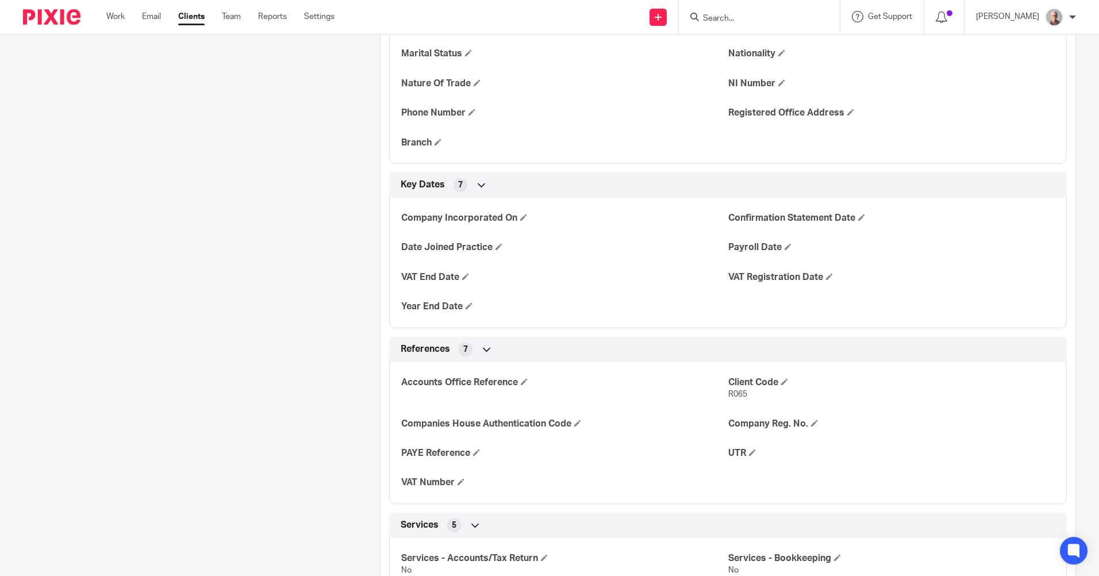
scroll to position [514, 0]
click at [782, 379] on span at bounding box center [784, 381] width 7 height 7
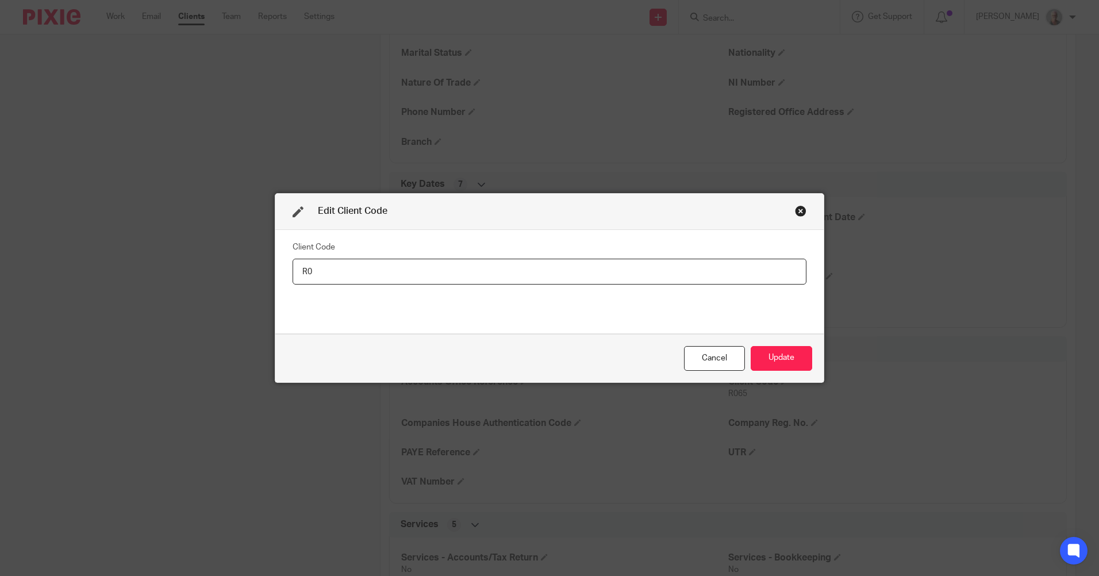
type input "R"
type input "K039"
click at [781, 359] on button "Update" at bounding box center [782, 358] width 62 height 25
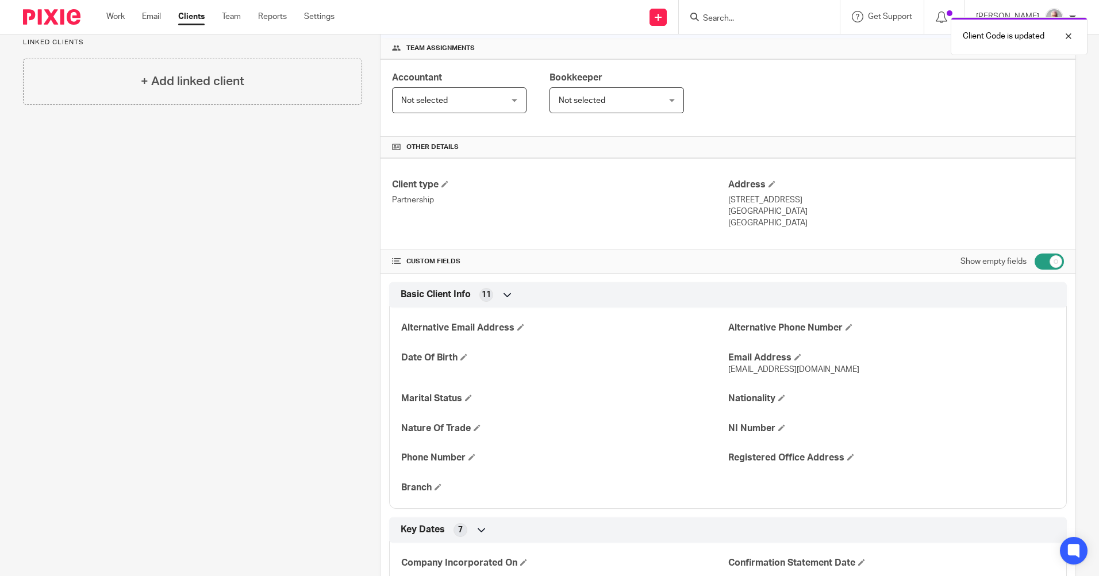
scroll to position [0, 0]
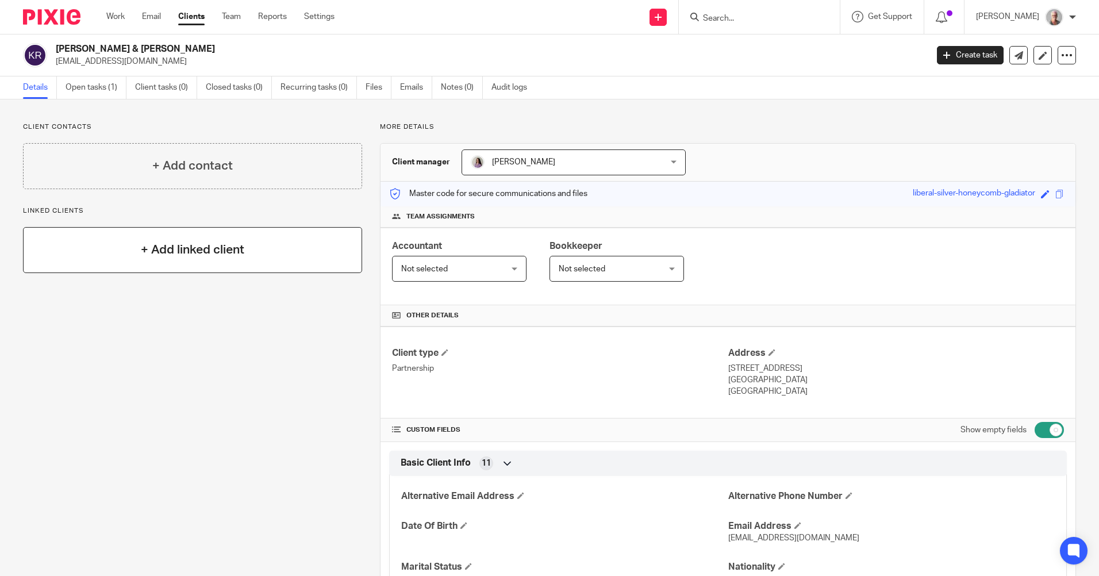
click at [191, 251] on h4 "+ Add linked client" at bounding box center [192, 250] width 103 height 18
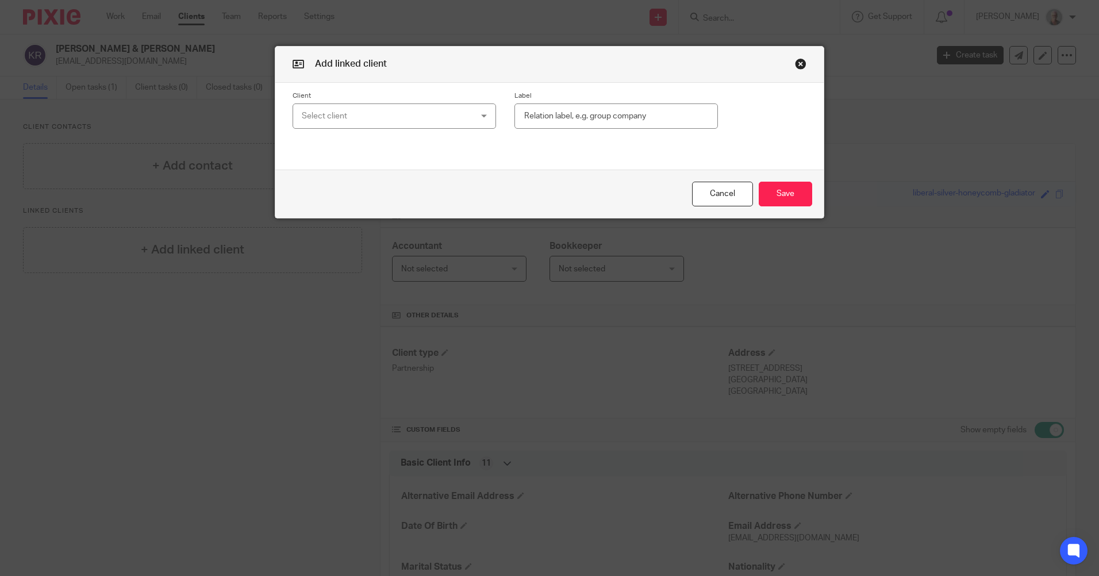
click at [482, 117] on div "Select client" at bounding box center [394, 116] width 203 height 26
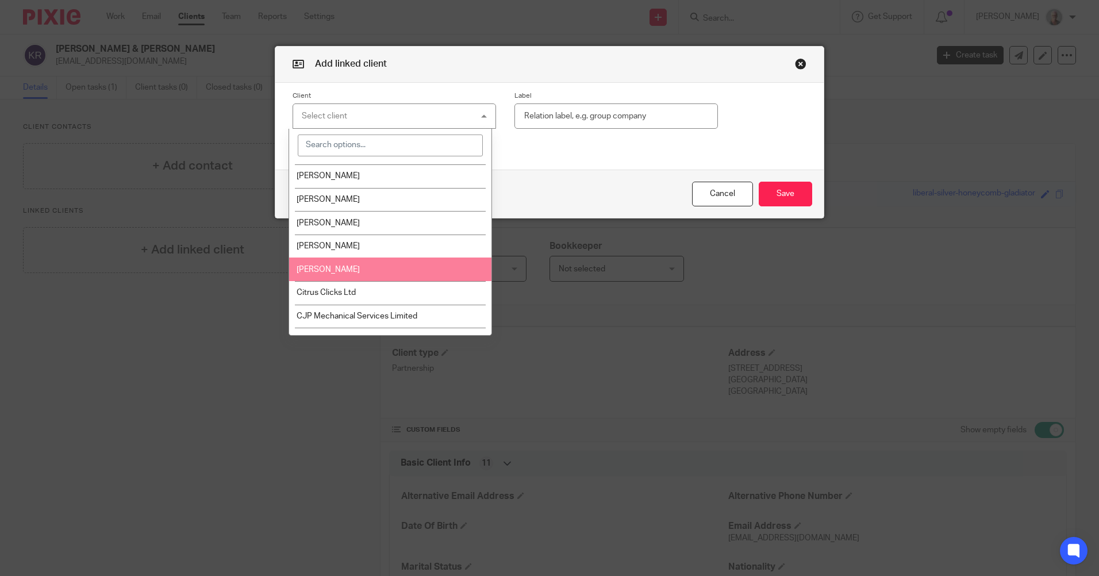
scroll to position [2759, 0]
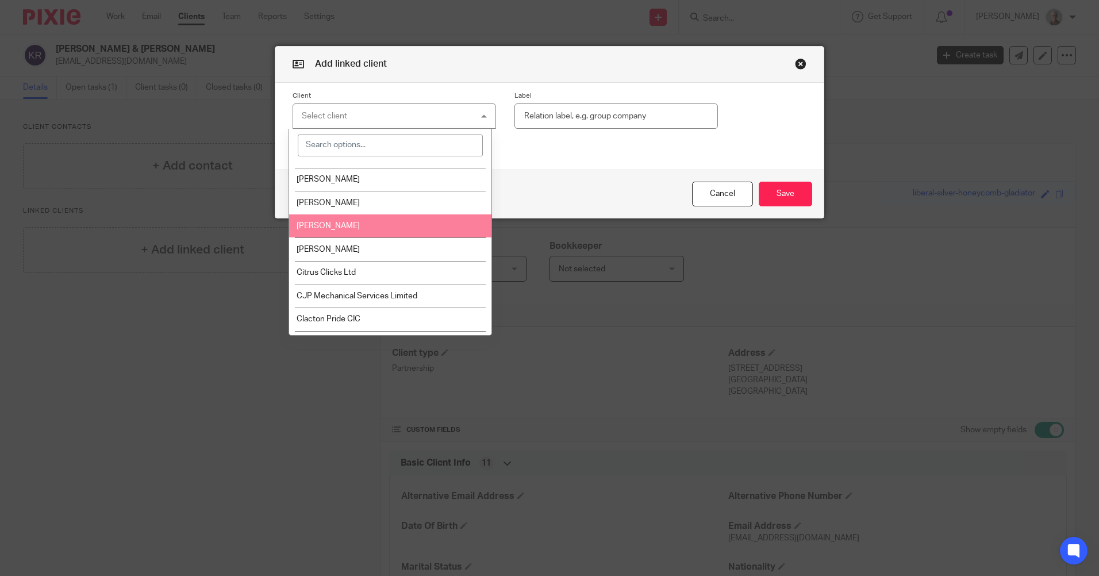
click at [360, 214] on li "[PERSON_NAME]" at bounding box center [390, 226] width 202 height 24
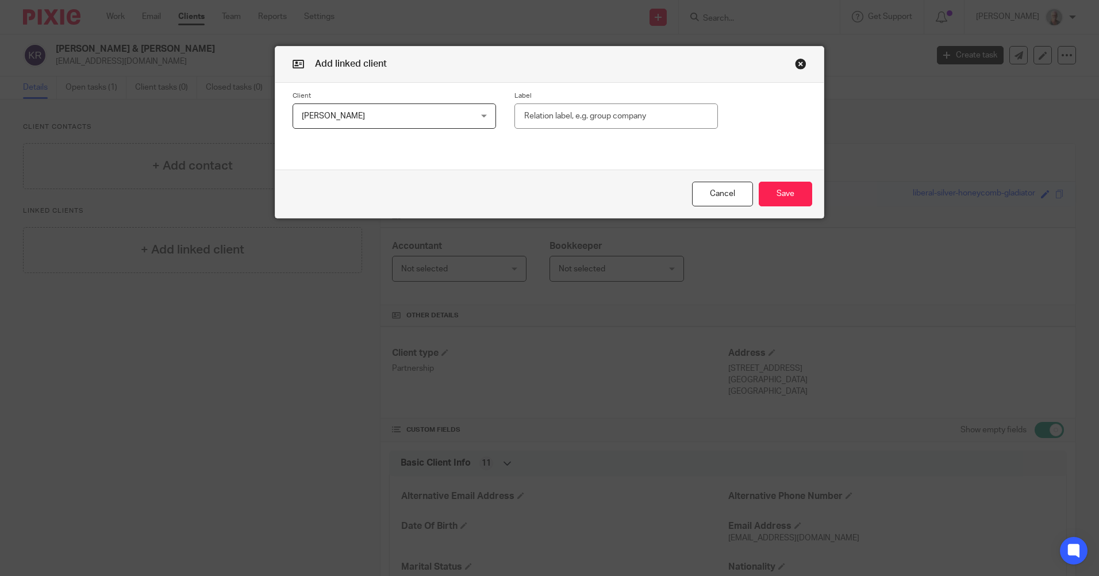
click at [563, 112] on input "text" at bounding box center [615, 116] width 203 height 26
type input "Partner"
click at [784, 197] on button "Save" at bounding box center [785, 194] width 53 height 25
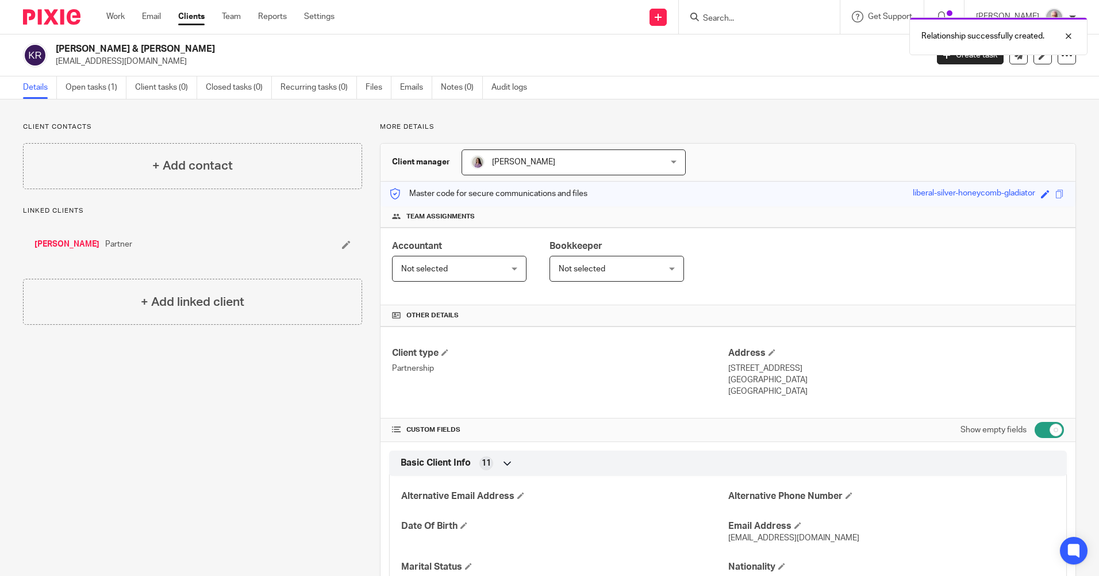
click at [87, 245] on link "[PERSON_NAME]" at bounding box center [66, 244] width 65 height 11
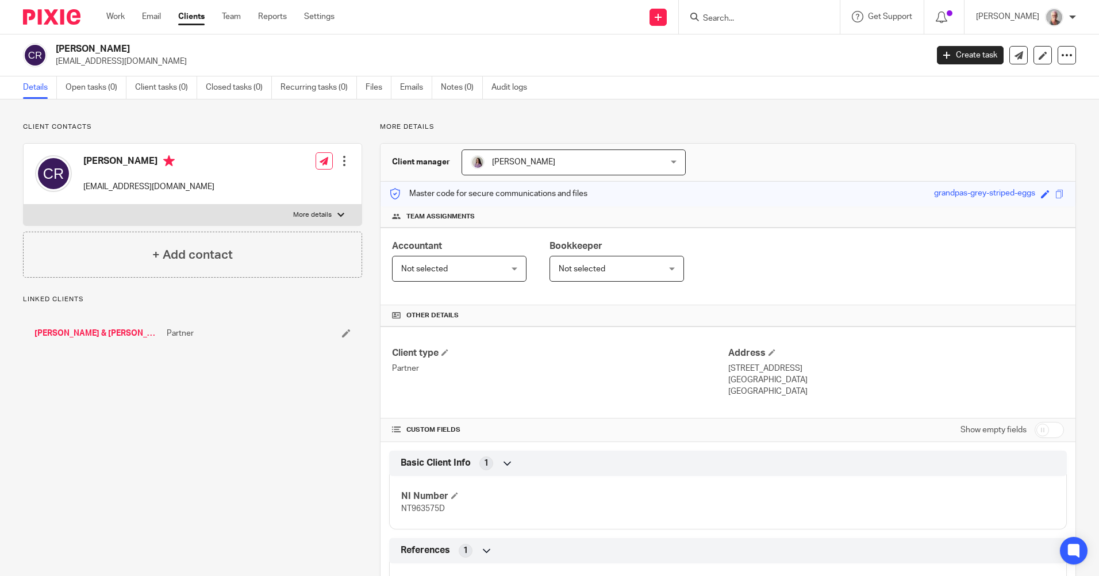
click at [1035, 431] on input "checkbox" at bounding box center [1049, 430] width 29 height 16
checkbox input "true"
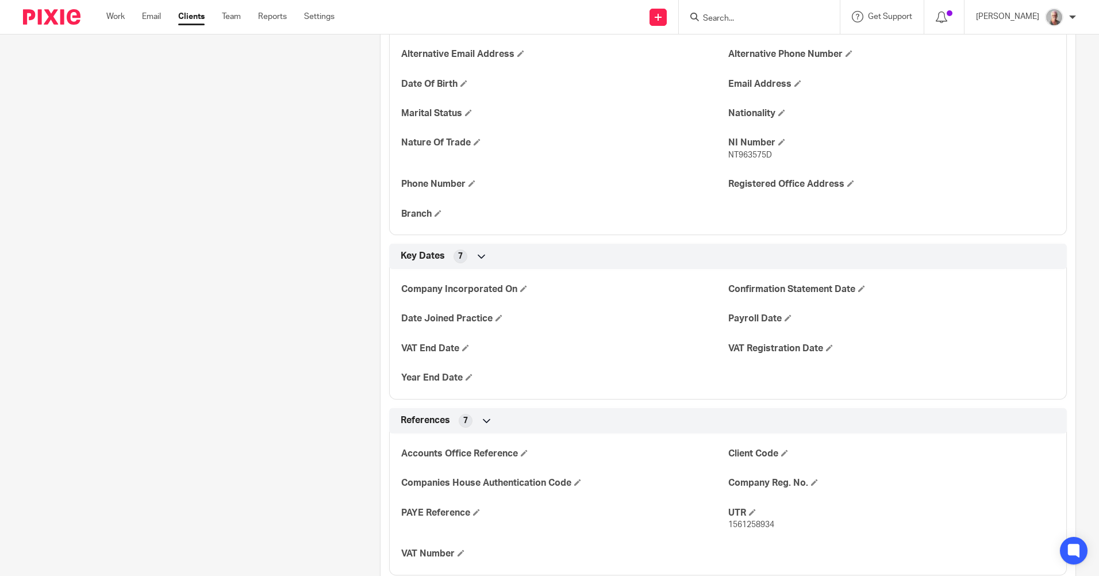
scroll to position [517, 0]
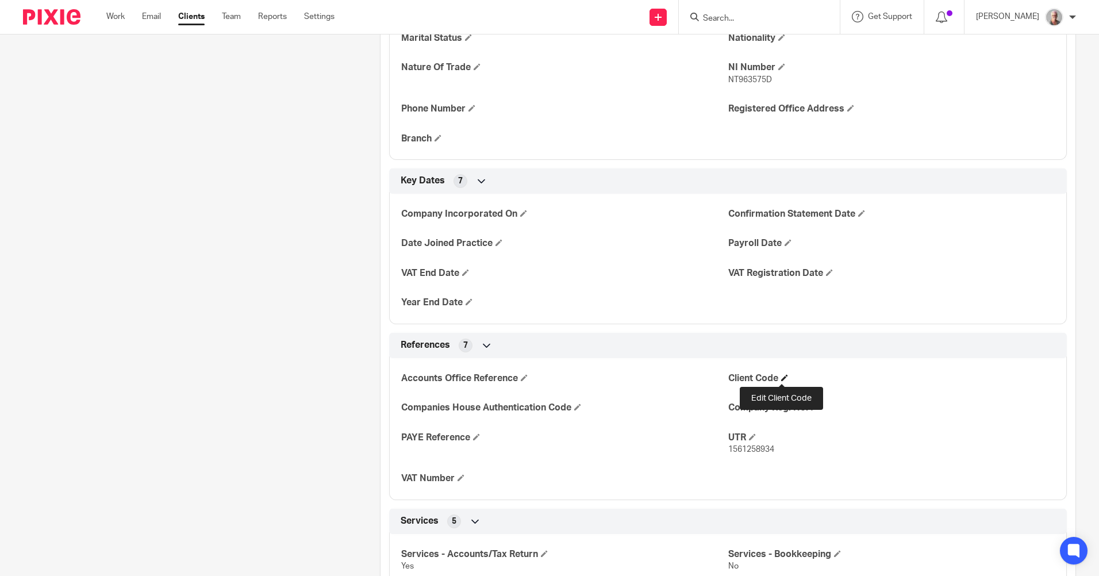
click at [781, 380] on span at bounding box center [784, 377] width 7 height 7
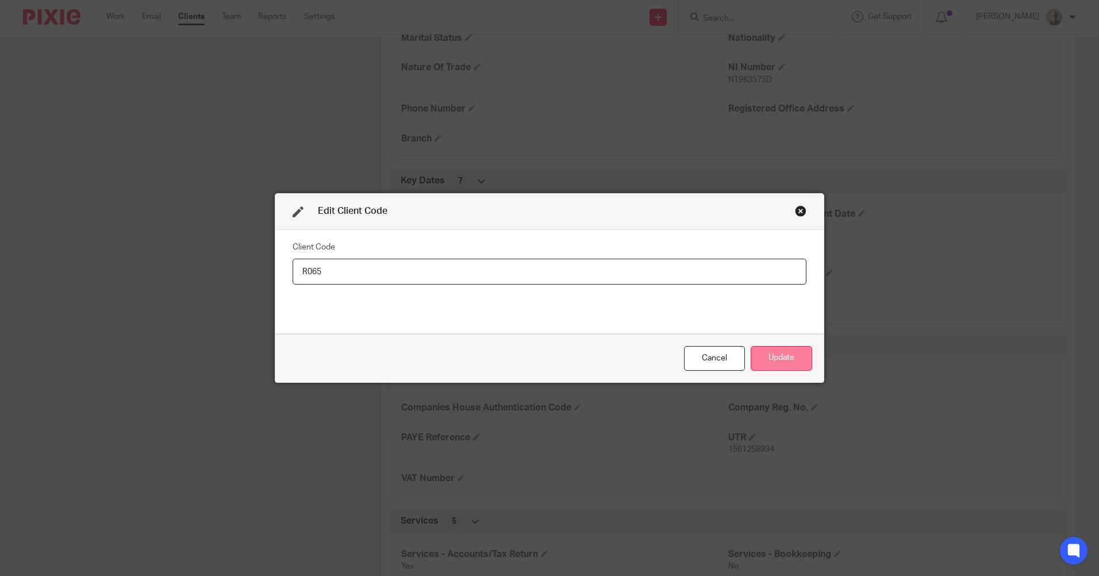
type input "R065"
click at [777, 358] on button "Update" at bounding box center [782, 358] width 62 height 25
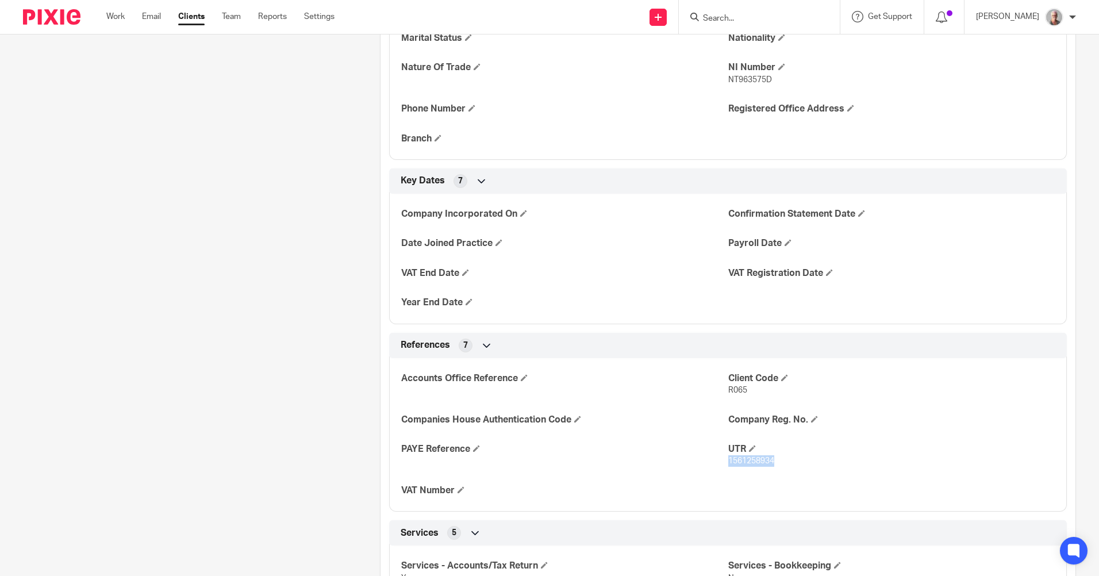
drag, startPoint x: 771, startPoint y: 463, endPoint x: 724, endPoint y: 466, distance: 47.2
click at [728, 466] on p "1561258934" at bounding box center [891, 460] width 327 height 11
copy span "1561258934"
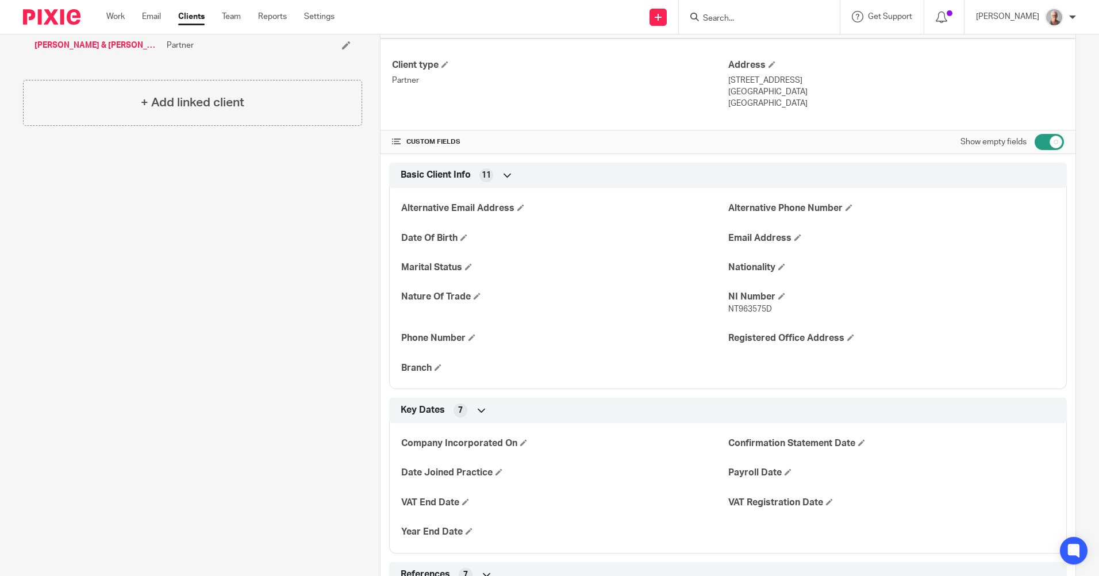
scroll to position [287, 0]
drag, startPoint x: 769, startPoint y: 308, endPoint x: 724, endPoint y: 310, distance: 44.4
click at [728, 310] on p "NT963575D" at bounding box center [891, 309] width 327 height 11
copy span "NT963575D"
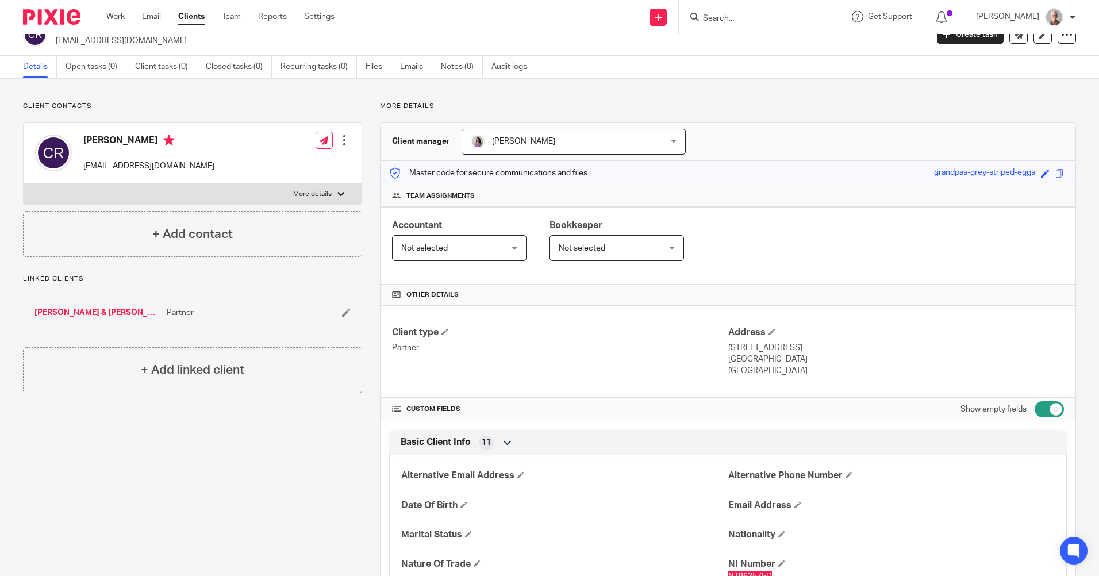
scroll to position [0, 0]
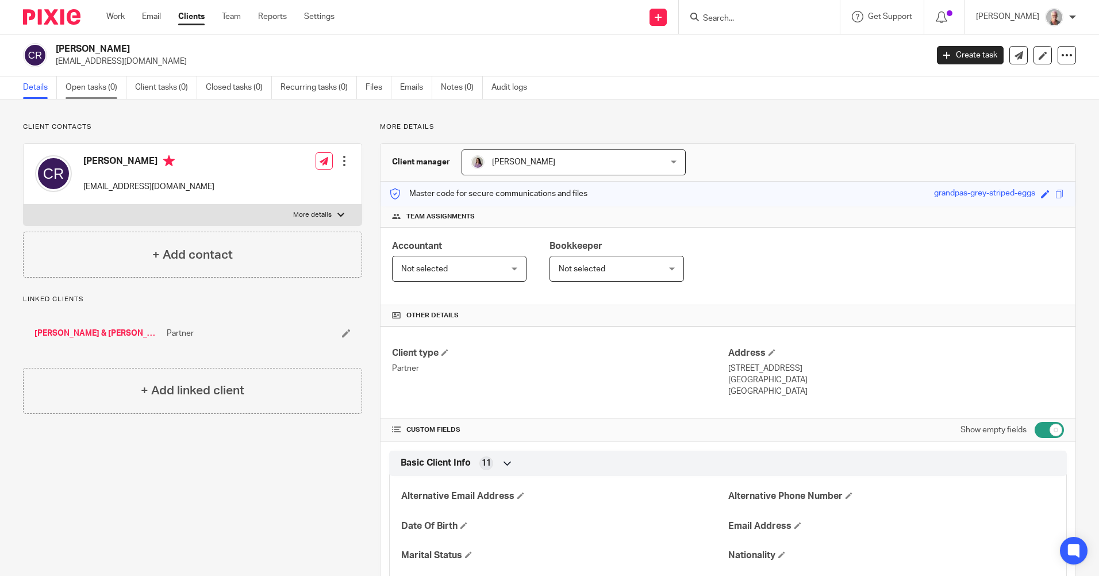
click at [88, 90] on link "Open tasks (0)" at bounding box center [96, 87] width 61 height 22
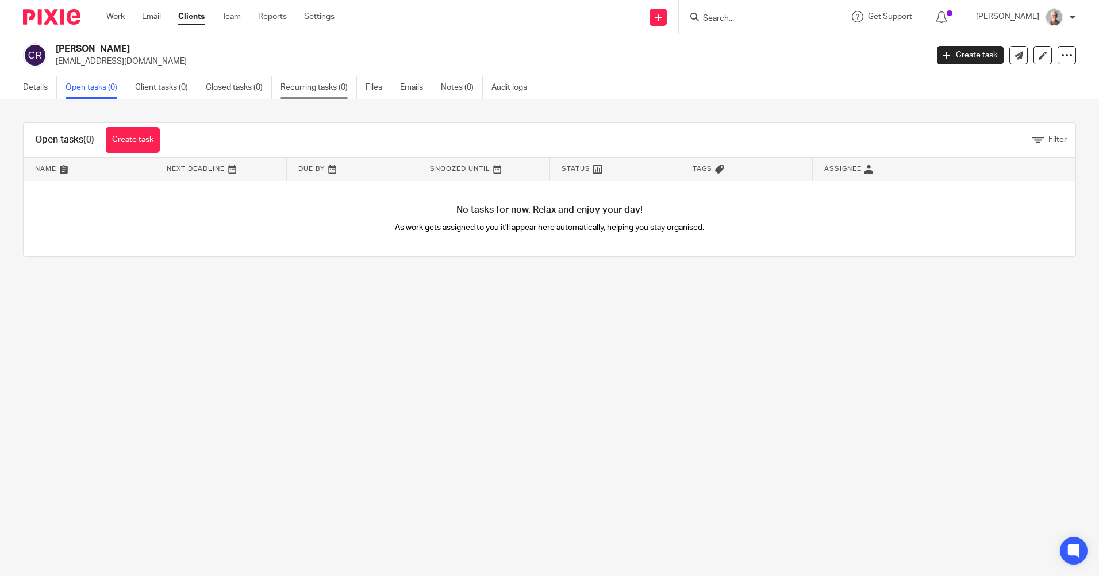
click at [322, 86] on link "Recurring tasks (0)" at bounding box center [319, 87] width 76 height 22
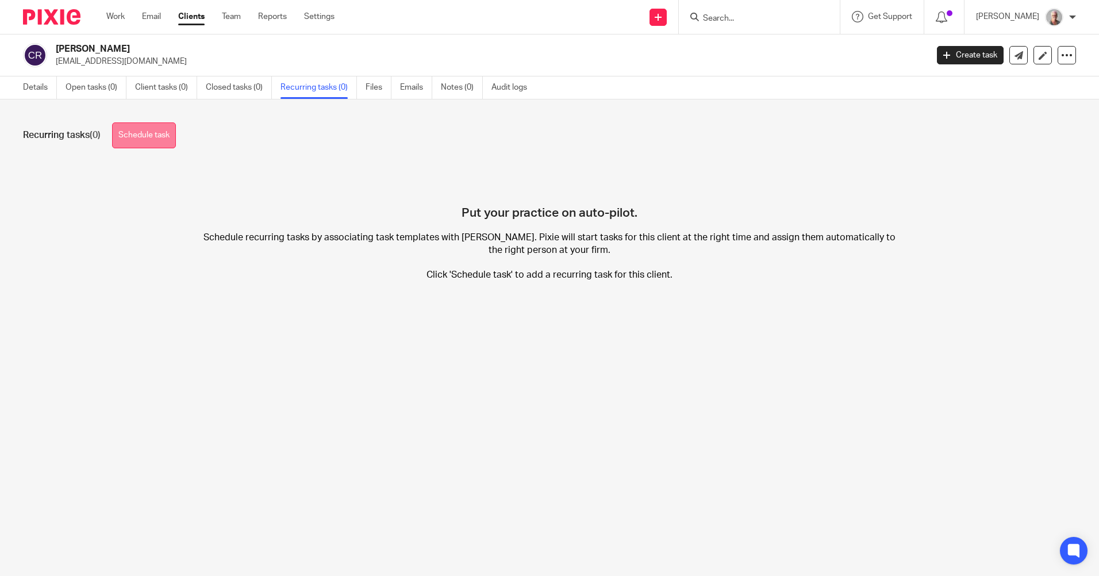
click at [163, 143] on link "Schedule task" at bounding box center [144, 135] width 64 height 26
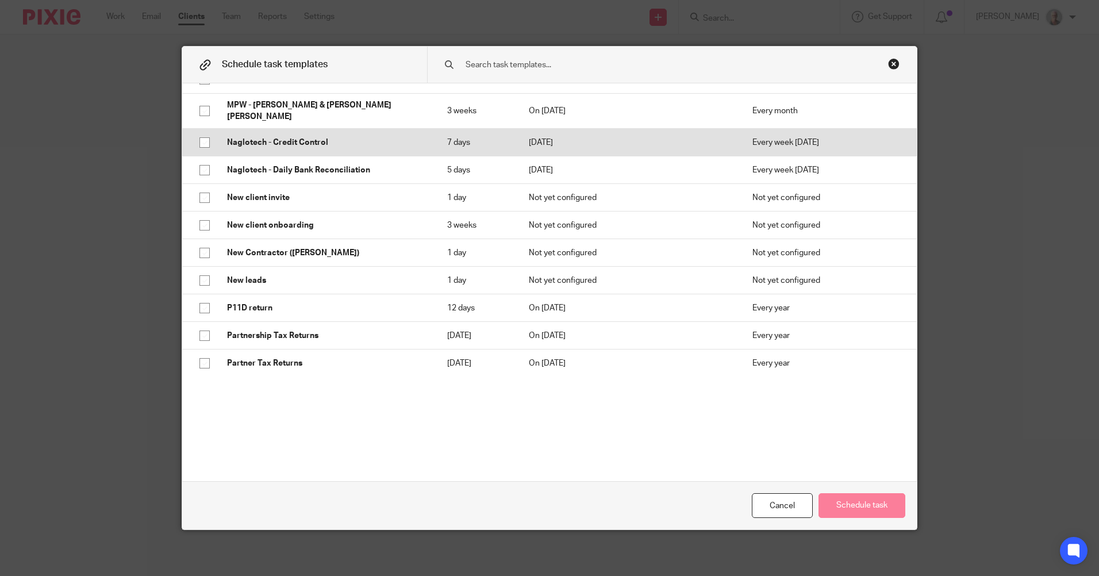
scroll to position [2529, 0]
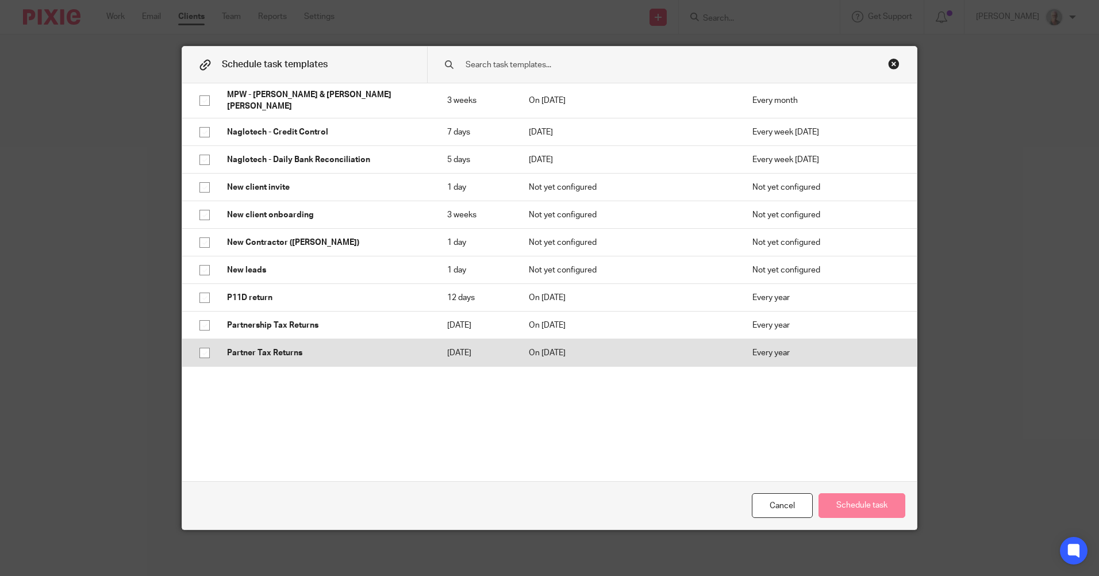
click at [203, 342] on input "checkbox" at bounding box center [205, 353] width 22 height 22
checkbox input "true"
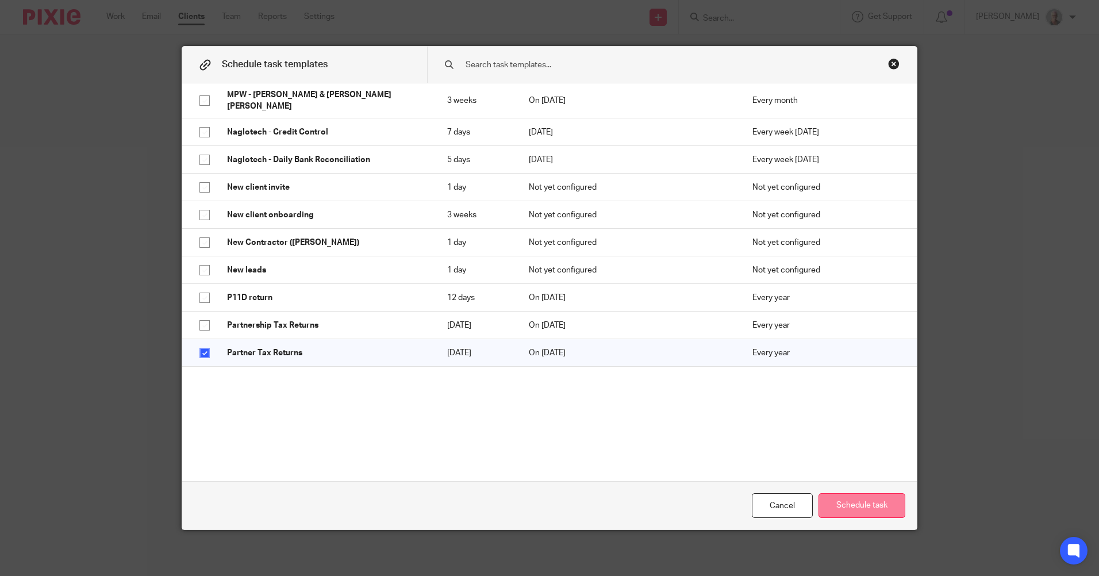
click at [882, 510] on button "Schedule task" at bounding box center [862, 505] width 87 height 25
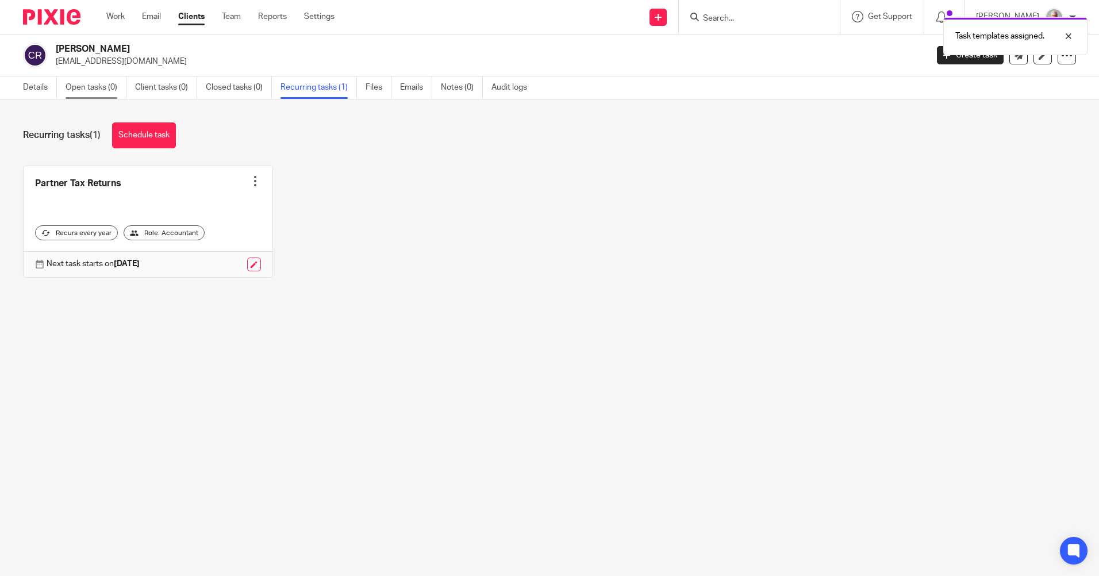
click at [72, 89] on link "Open tasks (0)" at bounding box center [96, 87] width 61 height 22
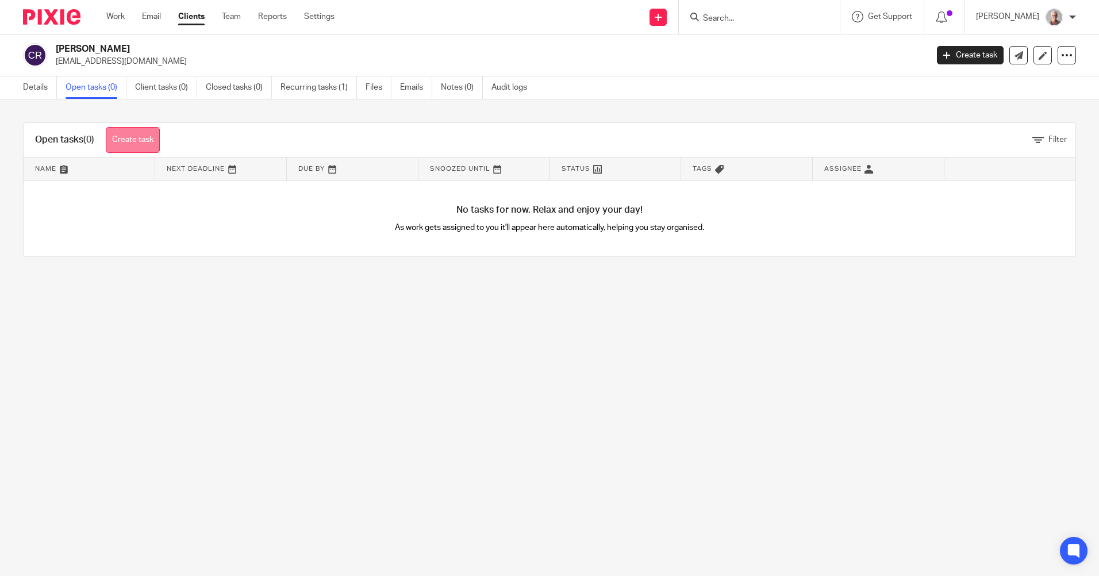
click at [140, 140] on link "Create task" at bounding box center [133, 140] width 54 height 26
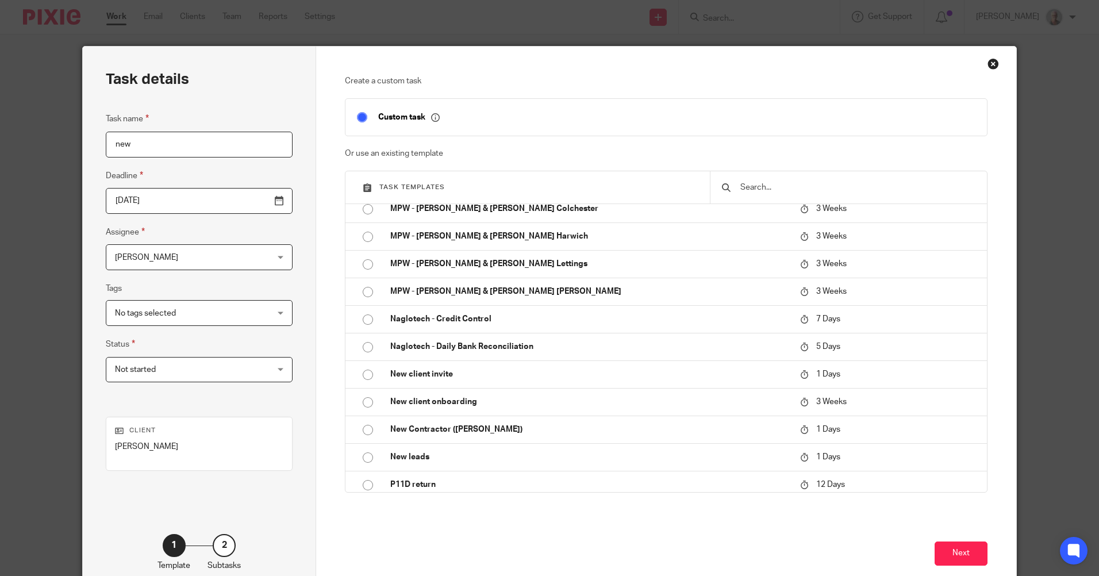
scroll to position [2357, 0]
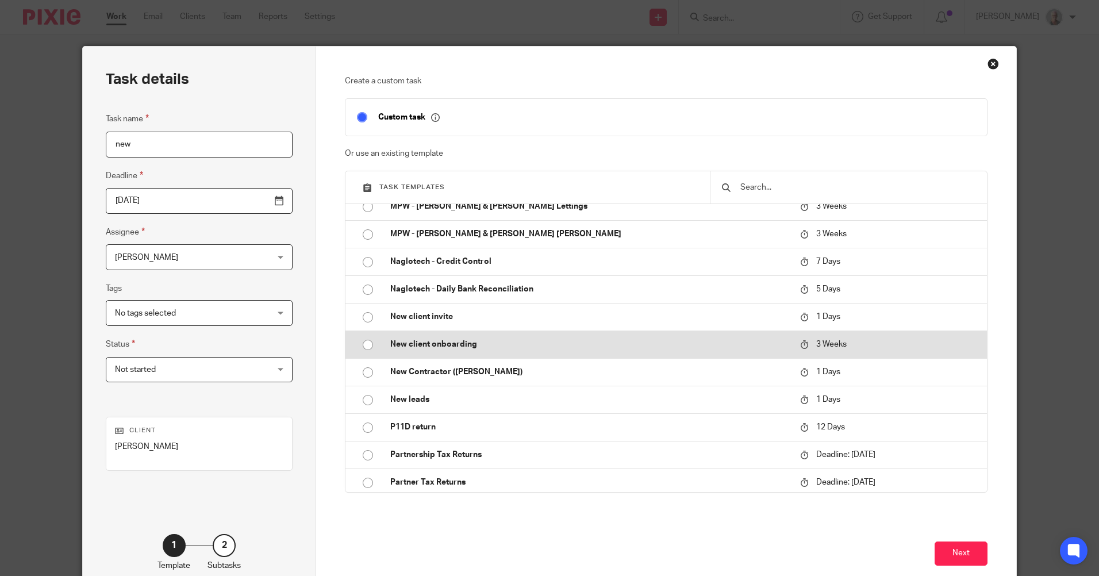
type input "new"
click at [366, 345] on input "radio" at bounding box center [368, 345] width 22 height 22
type input "2025-09-17"
checkbox input "false"
radio input "false"
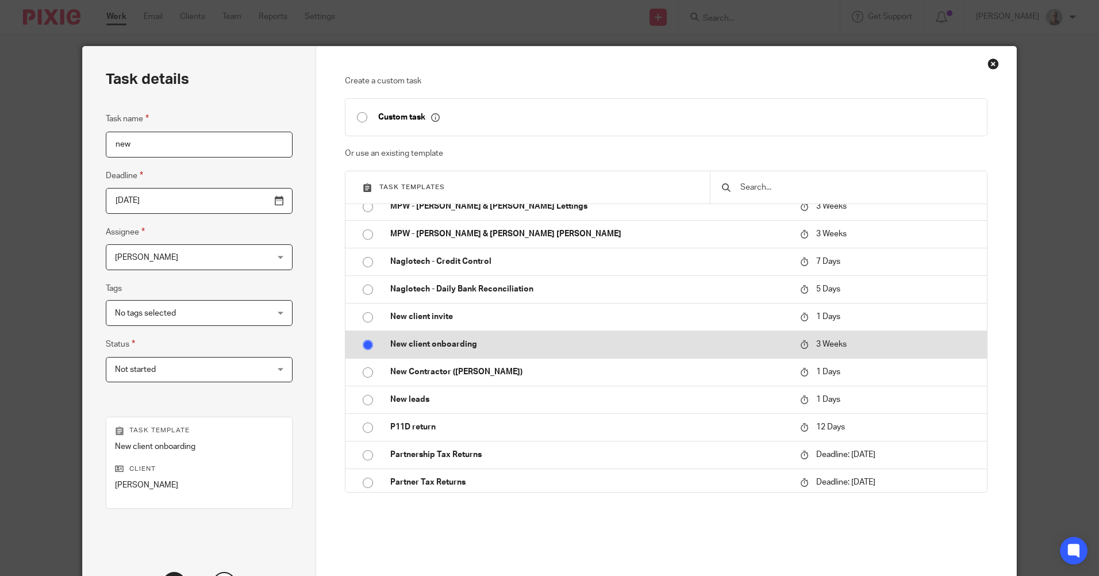
click at [420, 343] on p "New client onboarding" at bounding box center [589, 344] width 398 height 11
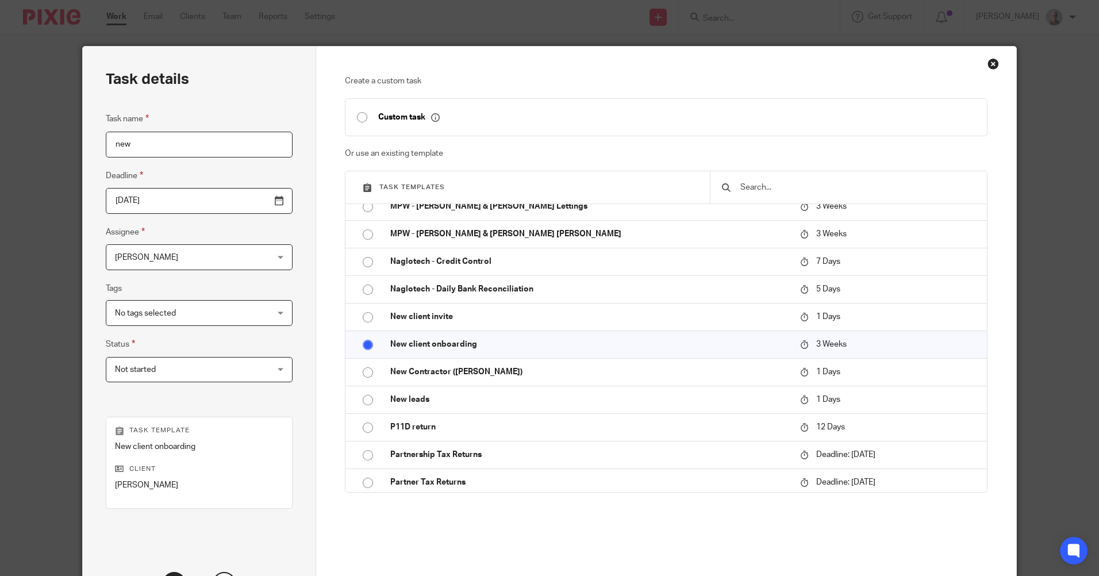
drag, startPoint x: 116, startPoint y: 143, endPoint x: 69, endPoint y: 144, distance: 46.6
click at [68, 144] on div "Task details Task name new Deadline 2025-09-17 Assignee Karen Rai Karen Rai Cli…" at bounding box center [549, 288] width 1099 height 576
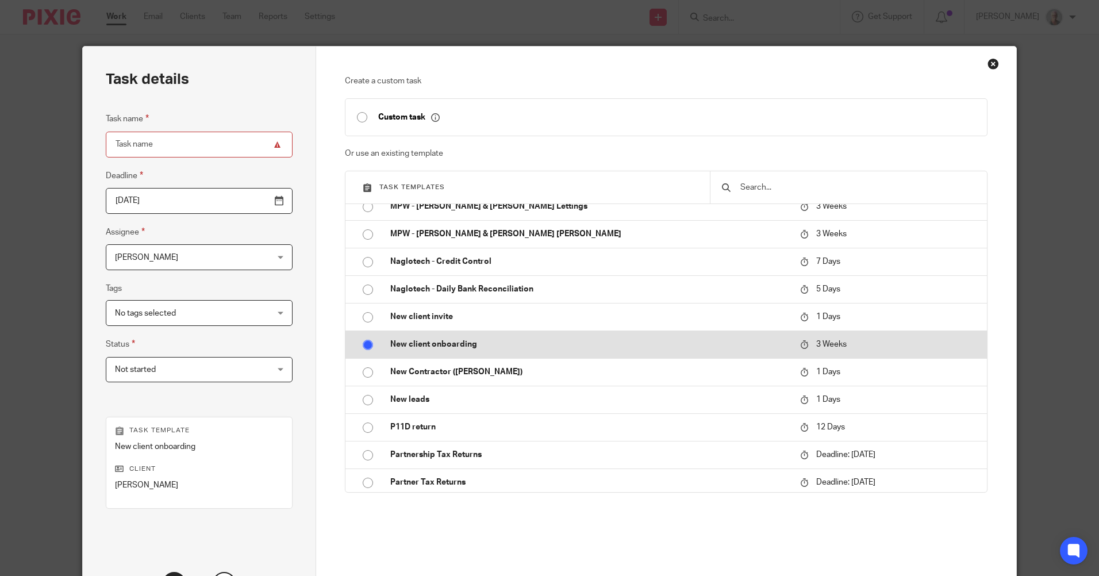
click at [451, 342] on p "New client onboarding" at bounding box center [589, 344] width 398 height 11
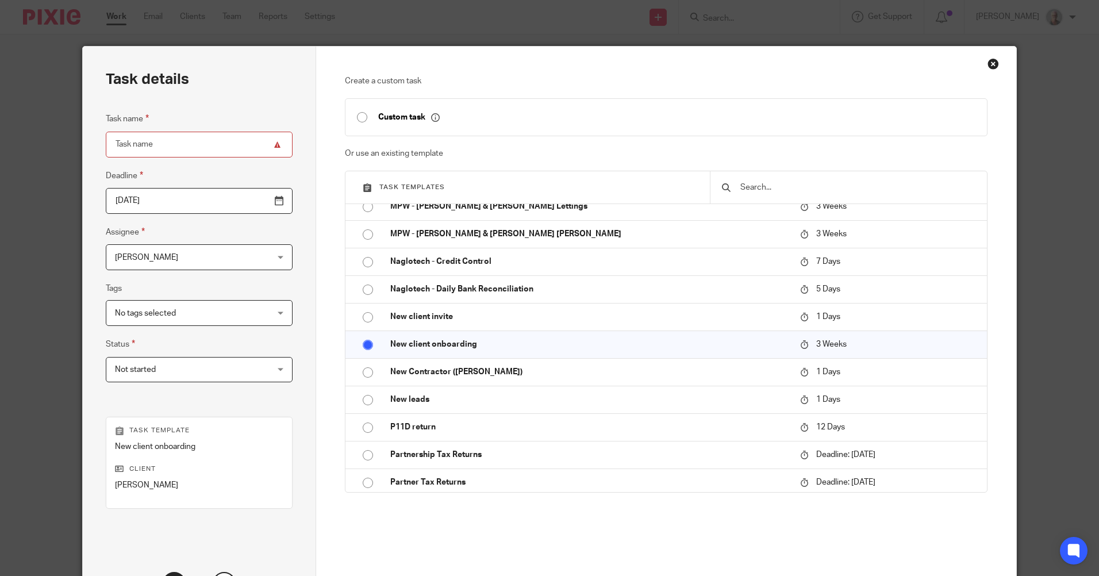
click at [114, 143] on input "Task name" at bounding box center [199, 145] width 187 height 26
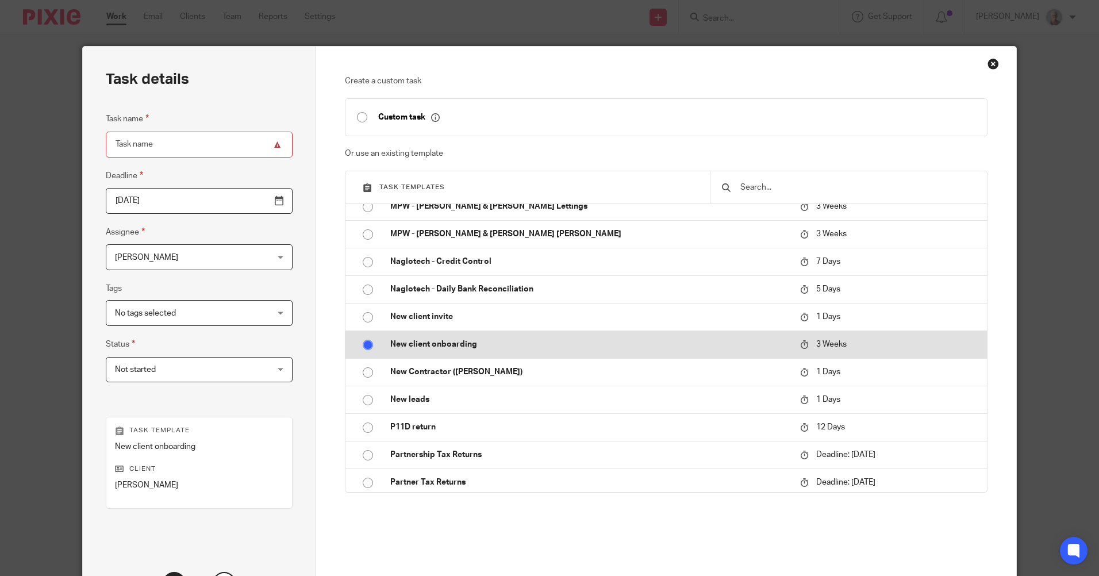
click at [365, 345] on input "radio" at bounding box center [368, 345] width 22 height 22
click at [418, 342] on p "New client onboarding" at bounding box center [589, 344] width 398 height 11
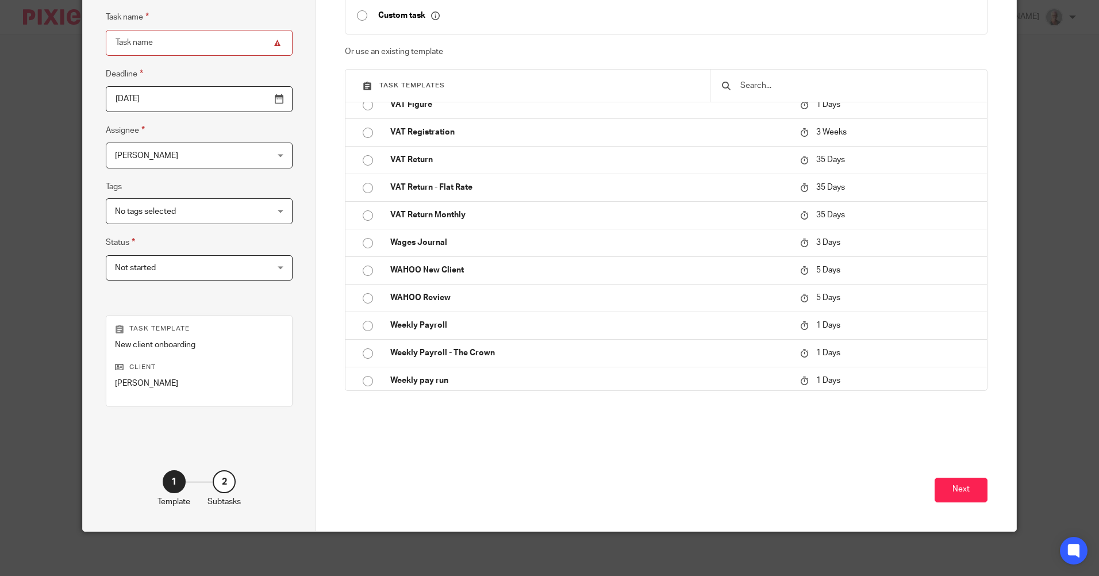
scroll to position [103, 0]
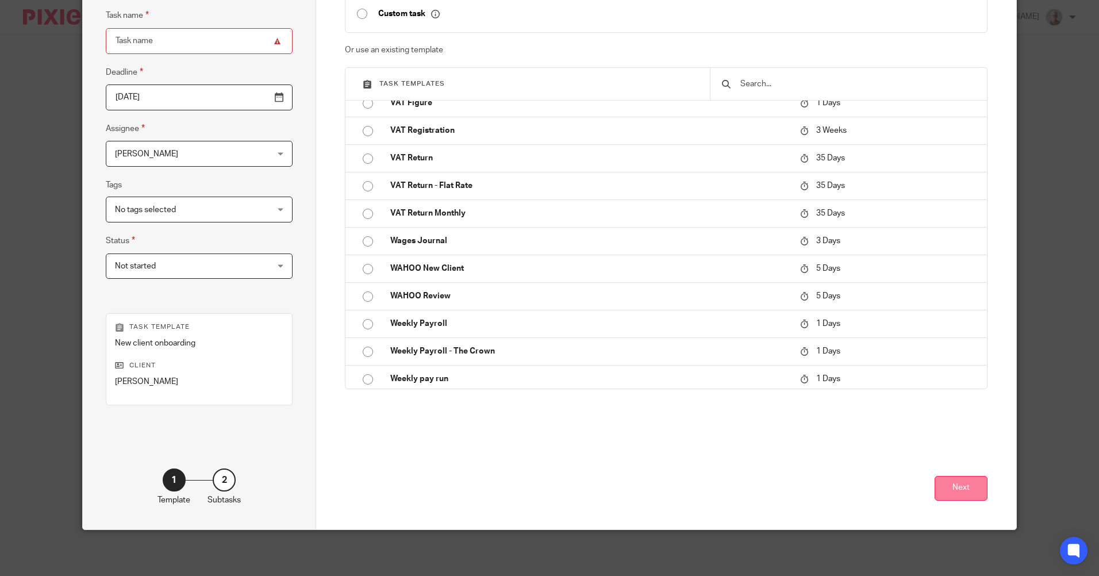
click at [951, 494] on button "Next" at bounding box center [961, 488] width 53 height 25
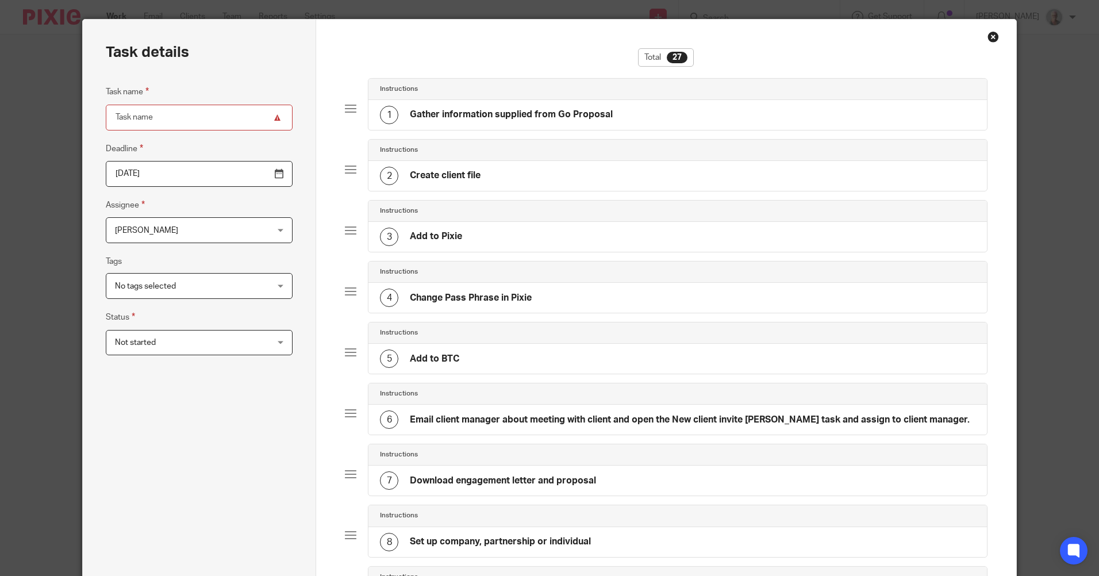
scroll to position [0, 0]
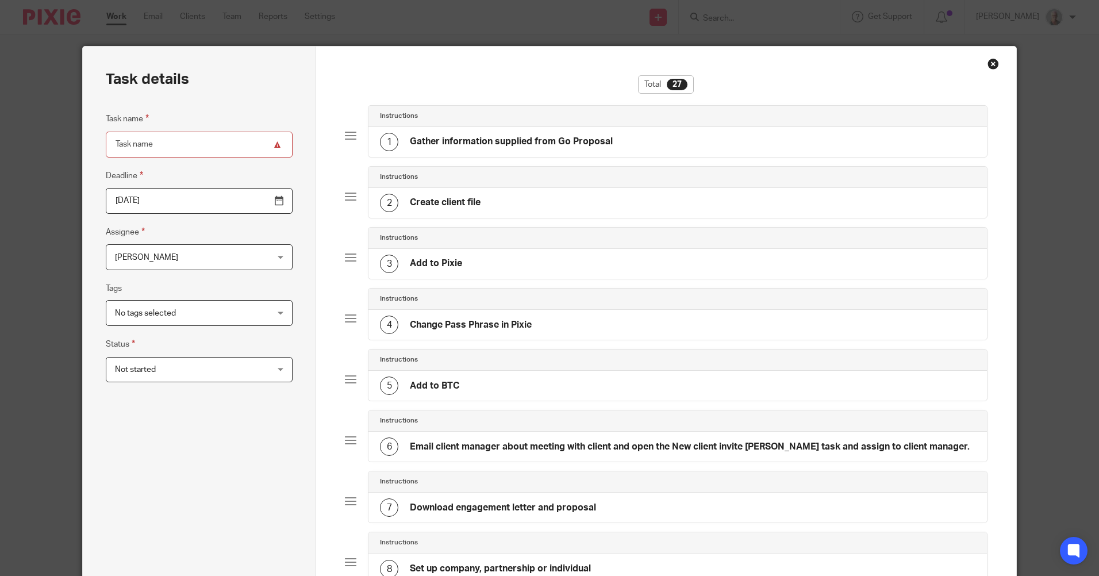
click at [156, 142] on input "Task name" at bounding box center [199, 145] width 187 height 26
type input "New client onboarding"
click at [256, 259] on div "Karen Rai Karen Rai" at bounding box center [199, 257] width 187 height 26
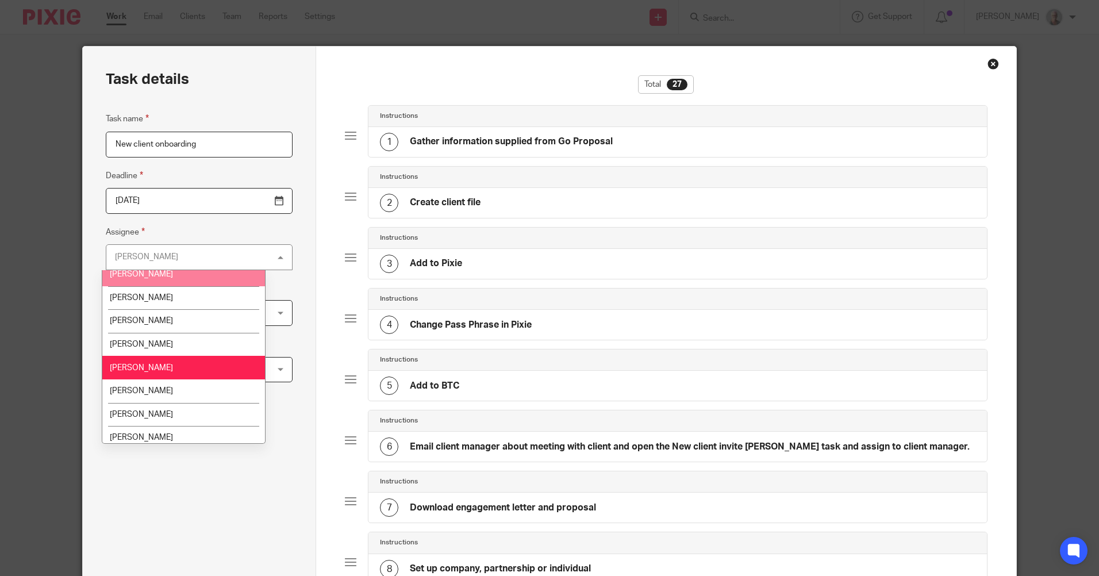
scroll to position [172, 0]
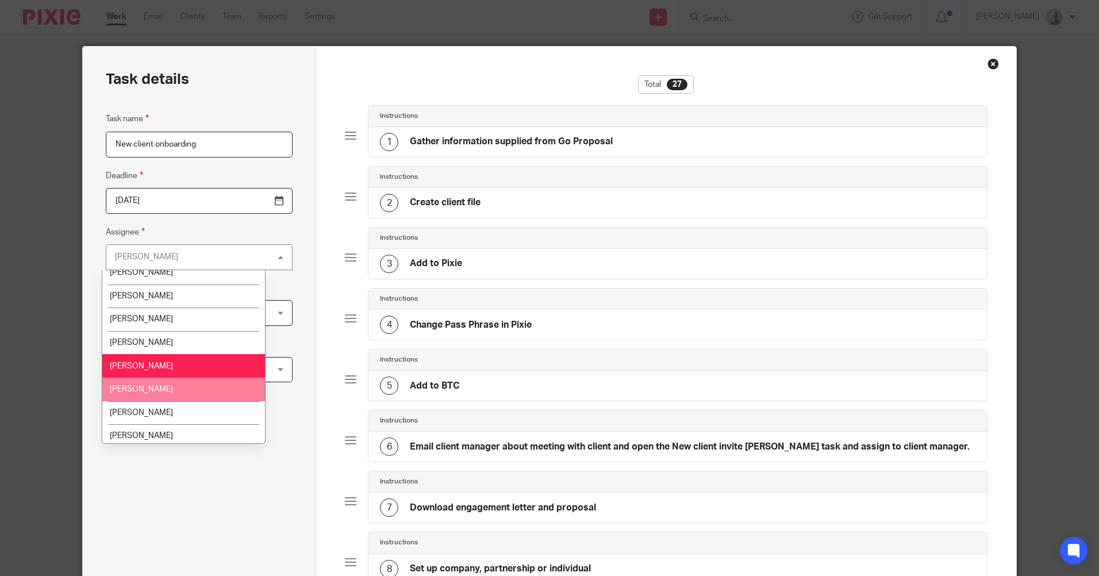
click at [161, 386] on span "[PERSON_NAME]" at bounding box center [141, 389] width 63 height 8
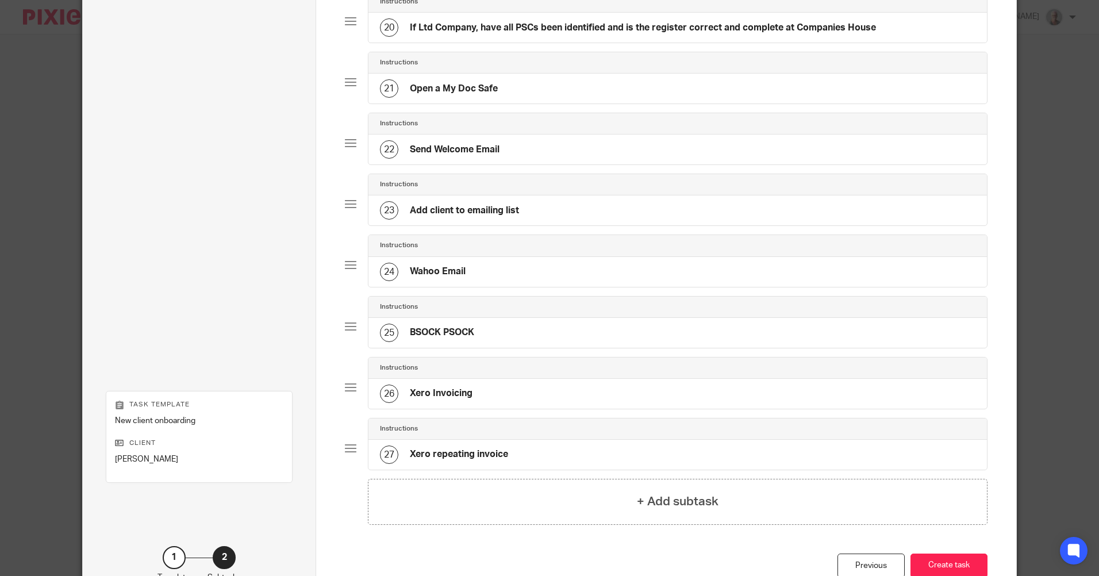
scroll to position [1350, 0]
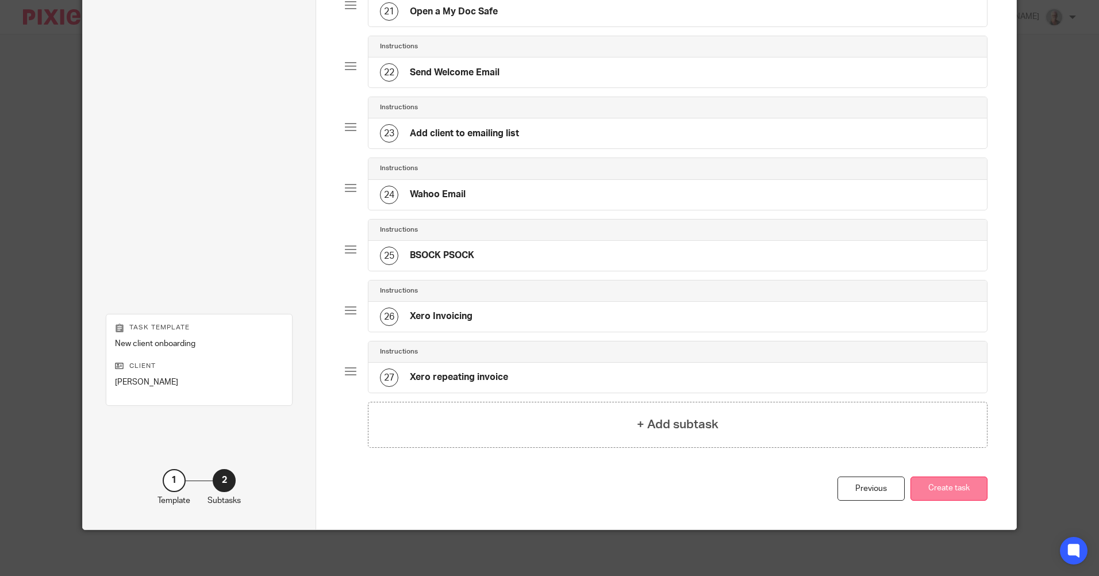
click at [961, 491] on button "Create task" at bounding box center [949, 489] width 77 height 25
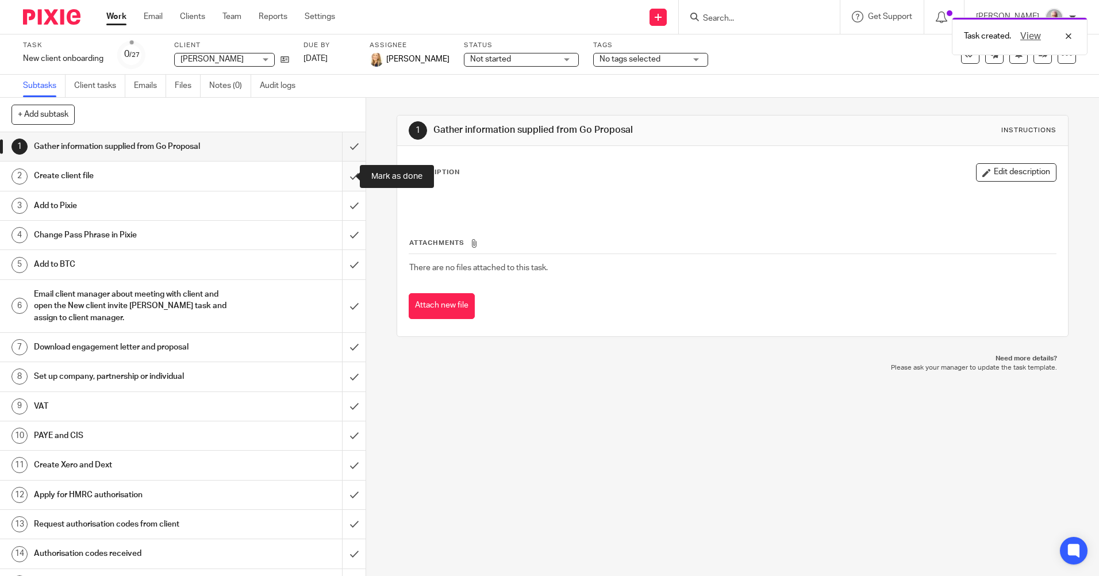
click at [343, 175] on input "submit" at bounding box center [183, 176] width 366 height 29
click at [125, 203] on h1 "Add to Pixie" at bounding box center [133, 205] width 198 height 17
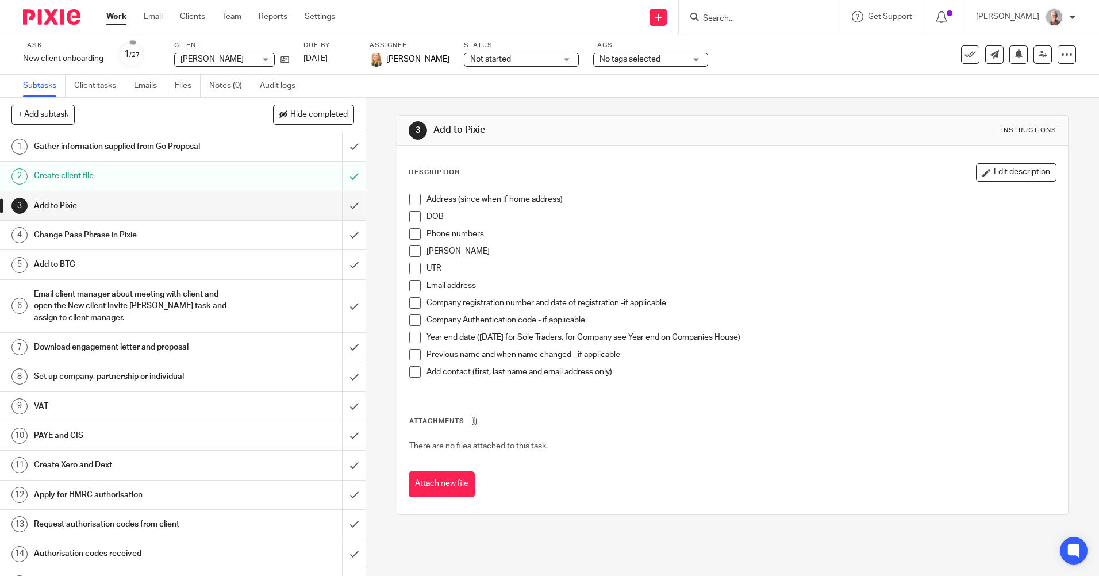
click at [414, 201] on span at bounding box center [414, 199] width 11 height 11
click at [410, 252] on span at bounding box center [414, 250] width 11 height 11
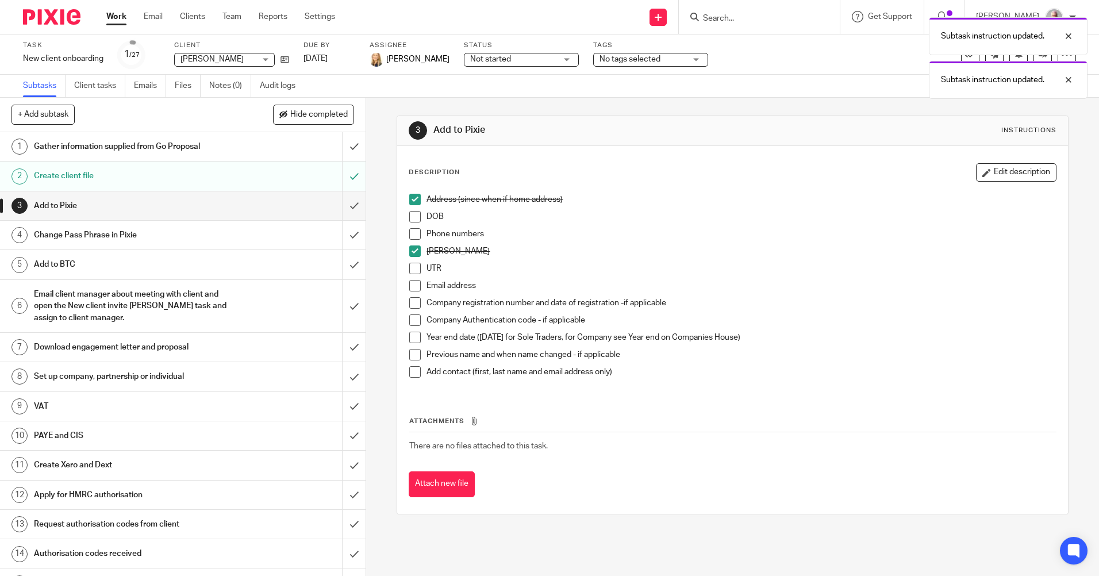
click at [412, 268] on span at bounding box center [414, 268] width 11 height 11
click at [413, 286] on span at bounding box center [414, 285] width 11 height 11
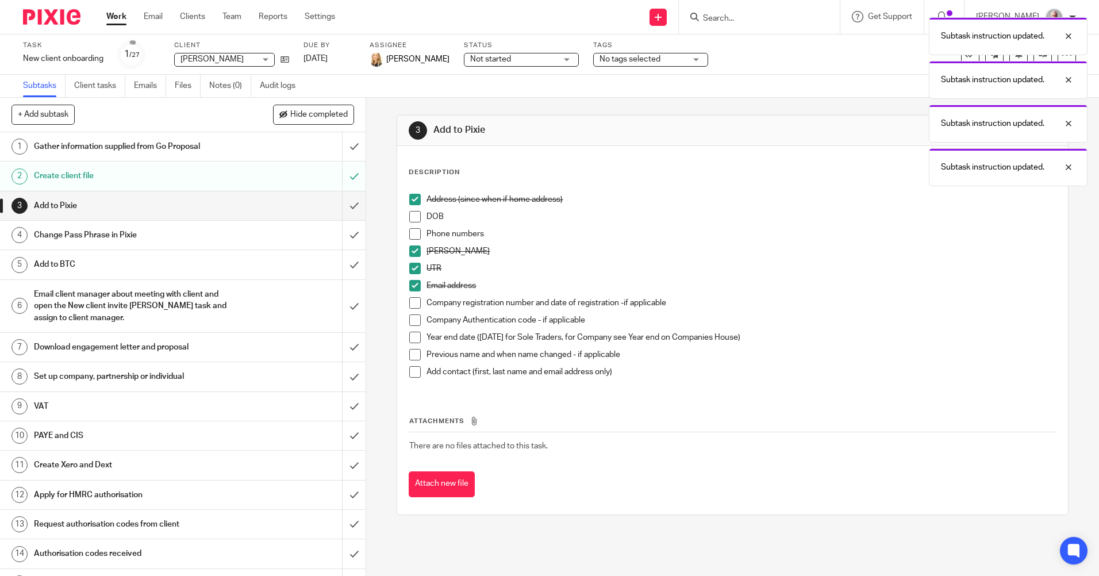
click at [113, 263] on h1 "Add to BTC" at bounding box center [133, 264] width 198 height 17
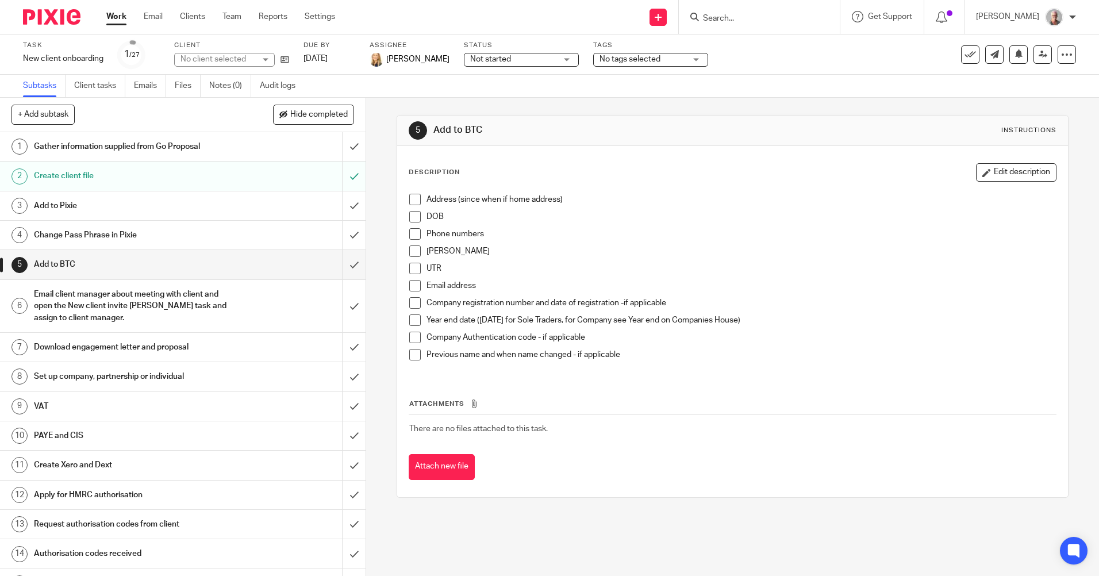
click at [412, 200] on span at bounding box center [414, 199] width 11 height 11
click at [414, 251] on span at bounding box center [414, 250] width 11 height 11
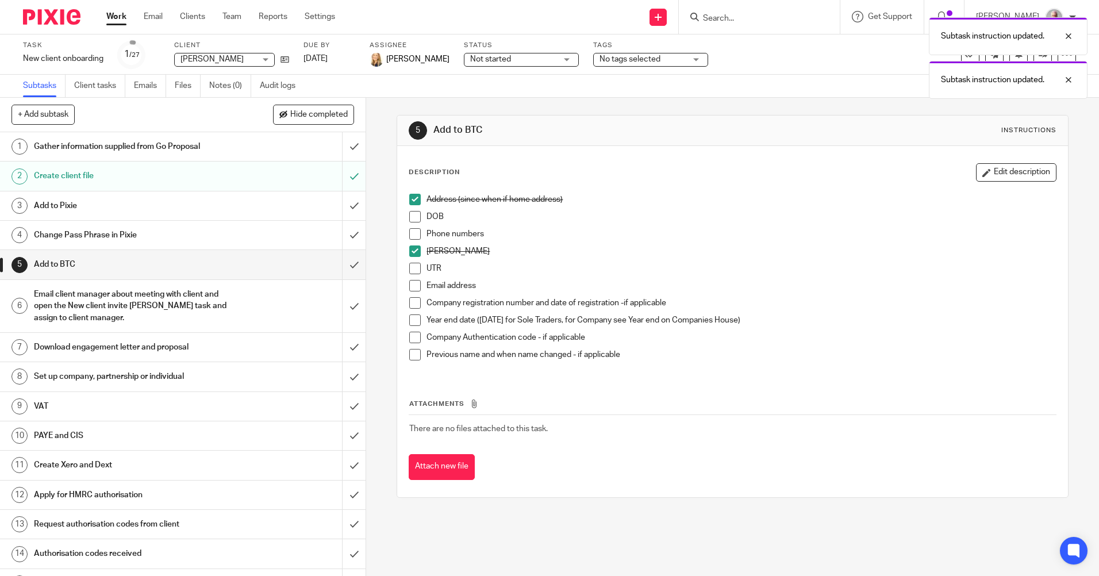
click at [410, 269] on span at bounding box center [414, 268] width 11 height 11
click at [411, 282] on span at bounding box center [414, 285] width 11 height 11
